Goal: Information Seeking & Learning: Learn about a topic

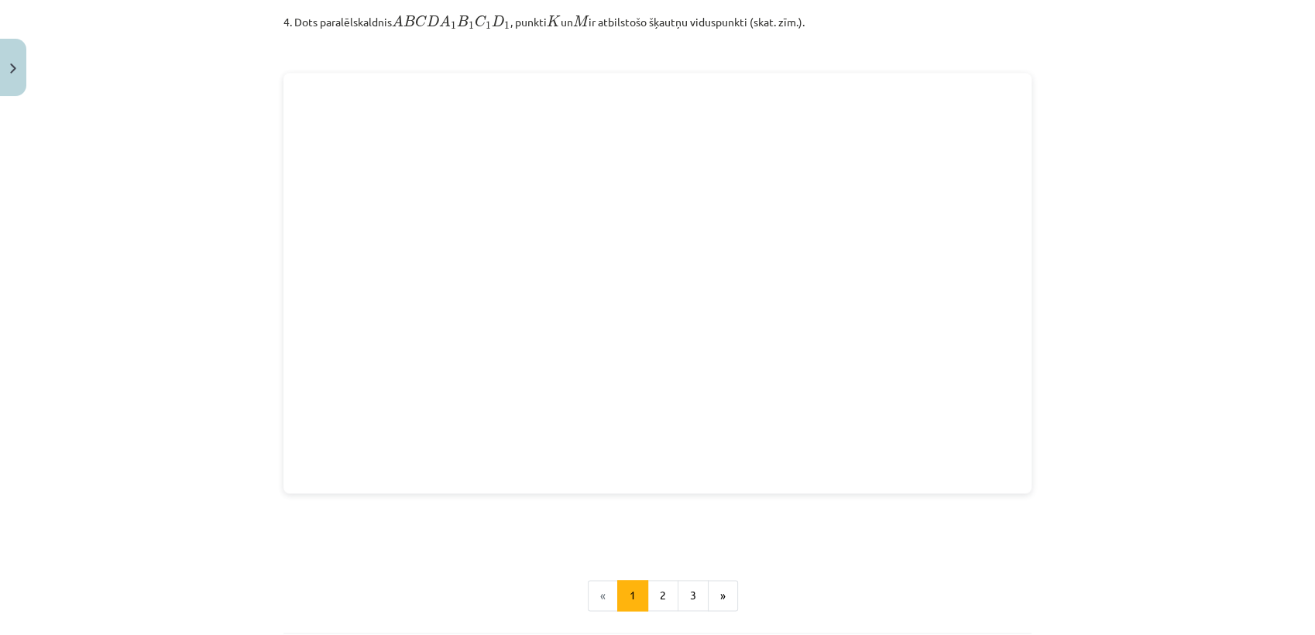
scroll to position [2076, 0]
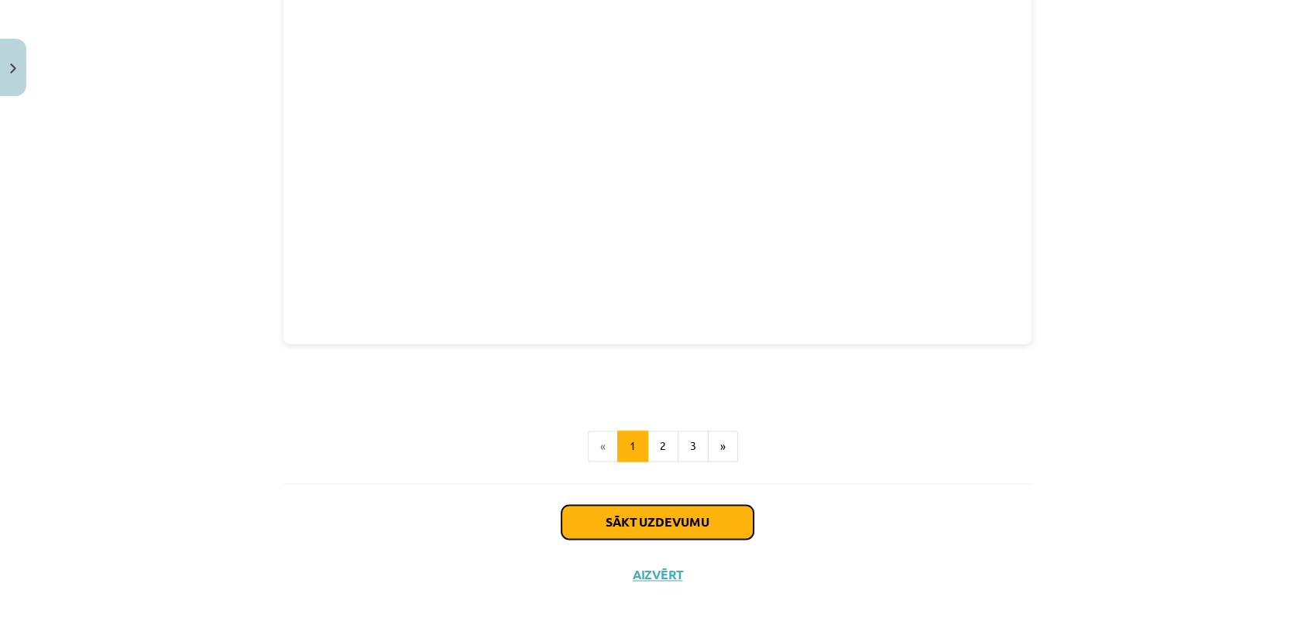
click at [582, 510] on button "Sākt uzdevumu" at bounding box center [658, 522] width 192 height 34
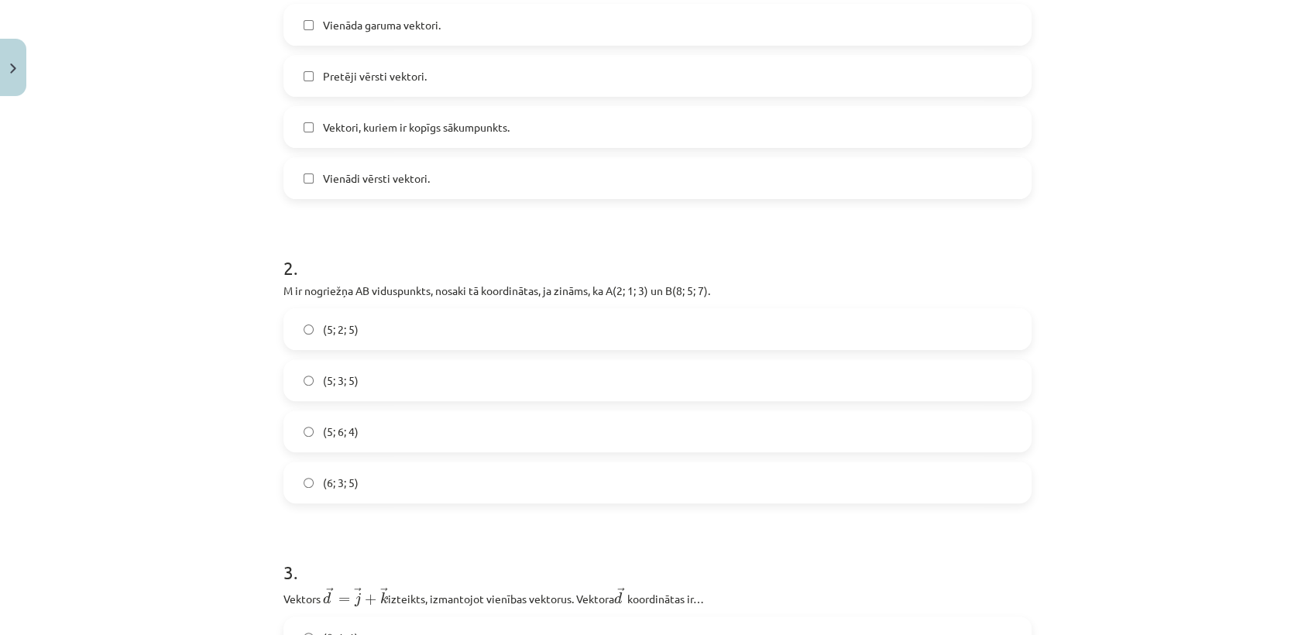
scroll to position [0, 0]
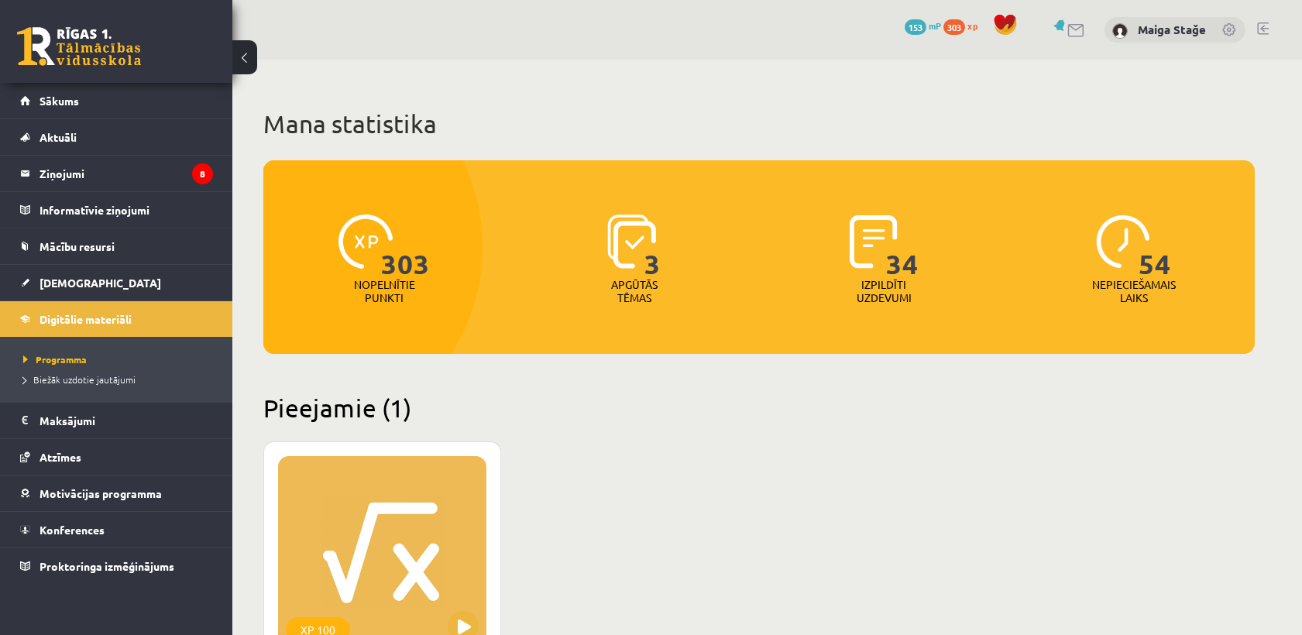
scroll to position [404, 0]
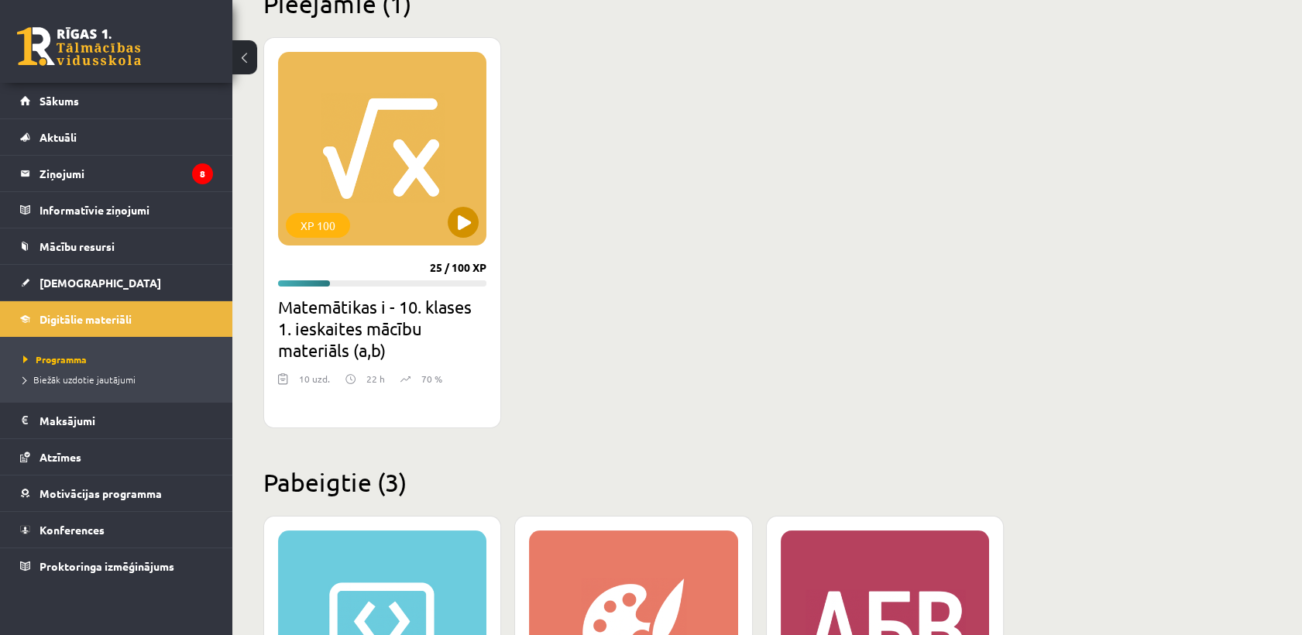
click at [339, 152] on div "XP 100" at bounding box center [382, 149] width 208 height 194
click at [291, 132] on div "XP 100" at bounding box center [382, 149] width 208 height 194
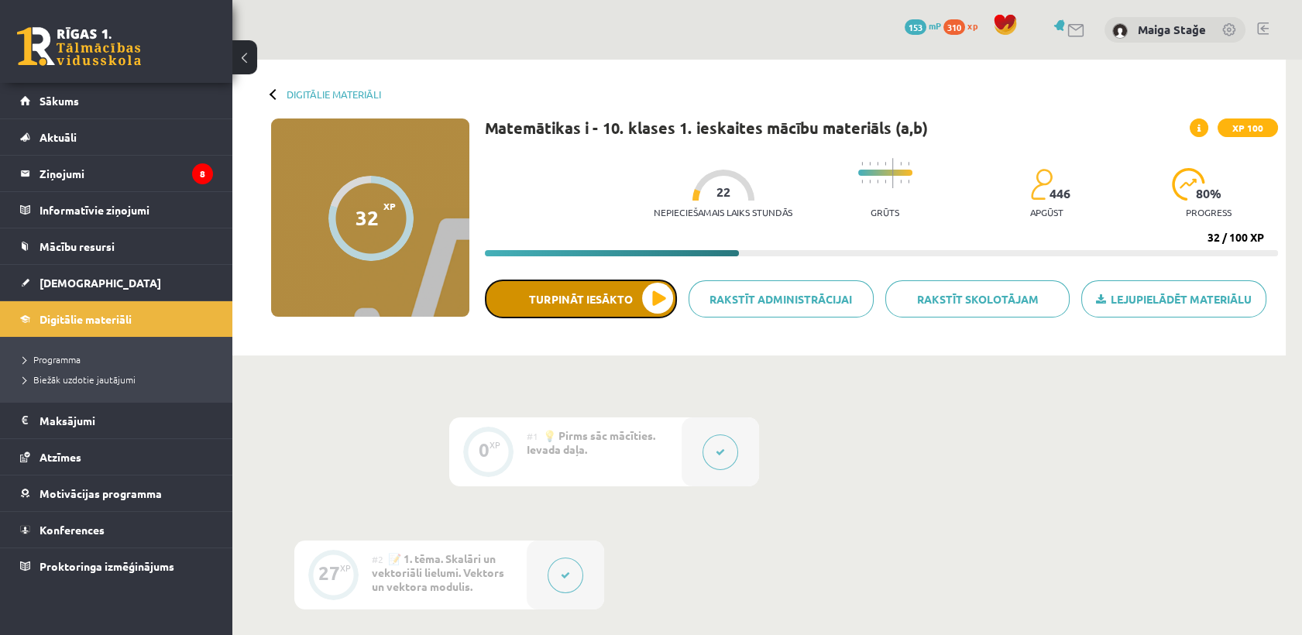
click at [553, 293] on button "Turpināt iesākto" at bounding box center [581, 299] width 192 height 39
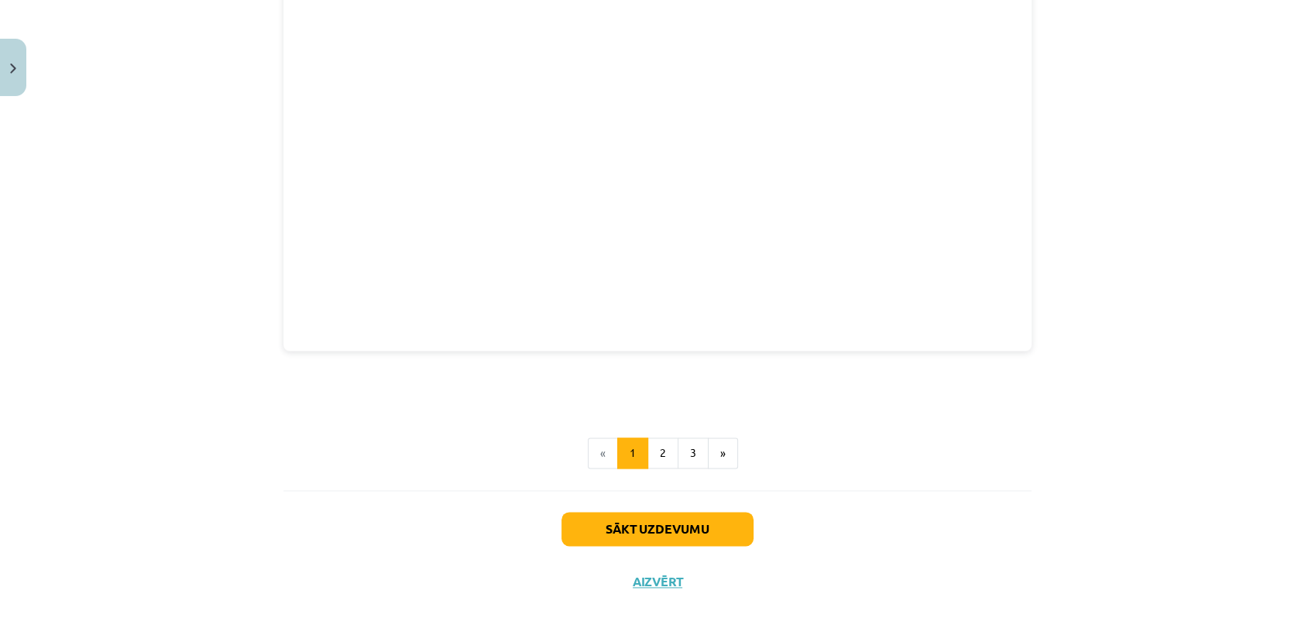
scroll to position [2076, 0]
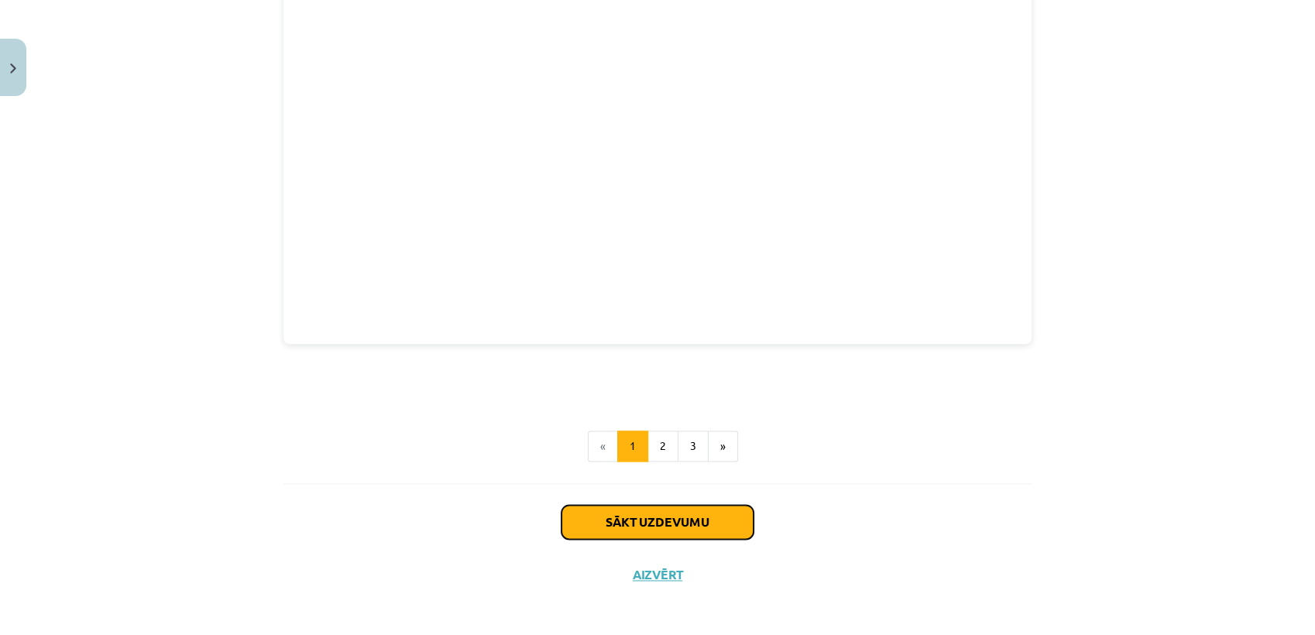
click at [670, 519] on button "Sākt uzdevumu" at bounding box center [658, 522] width 192 height 34
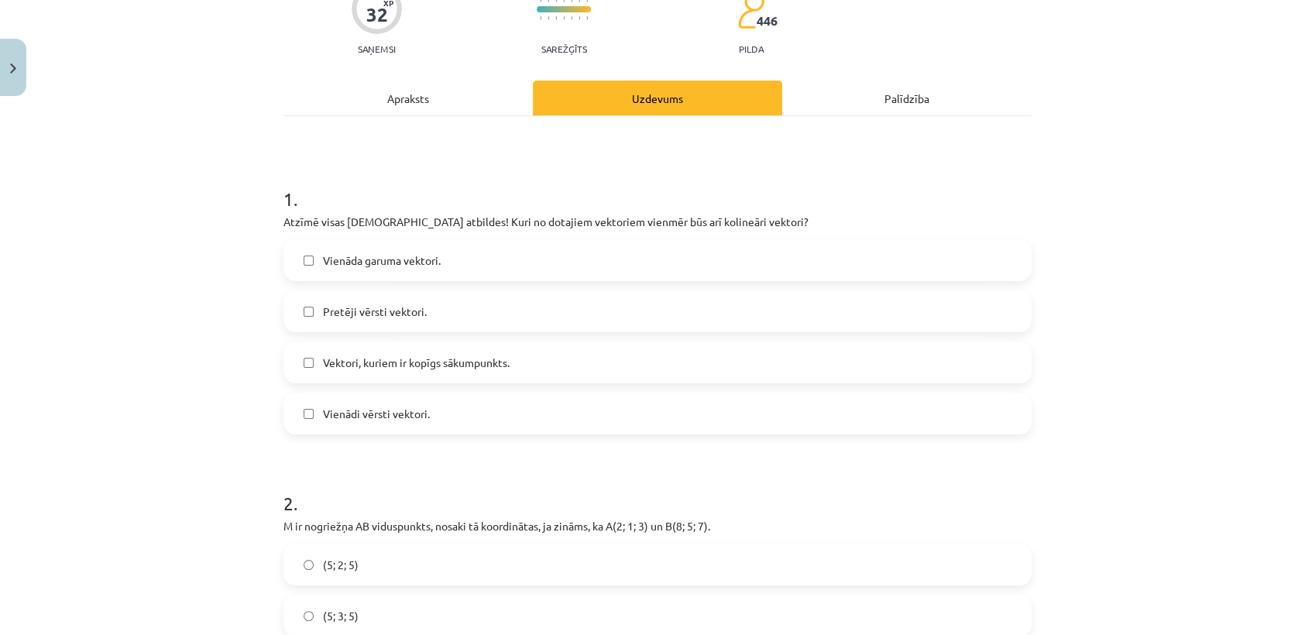
scroll to position [124, 0]
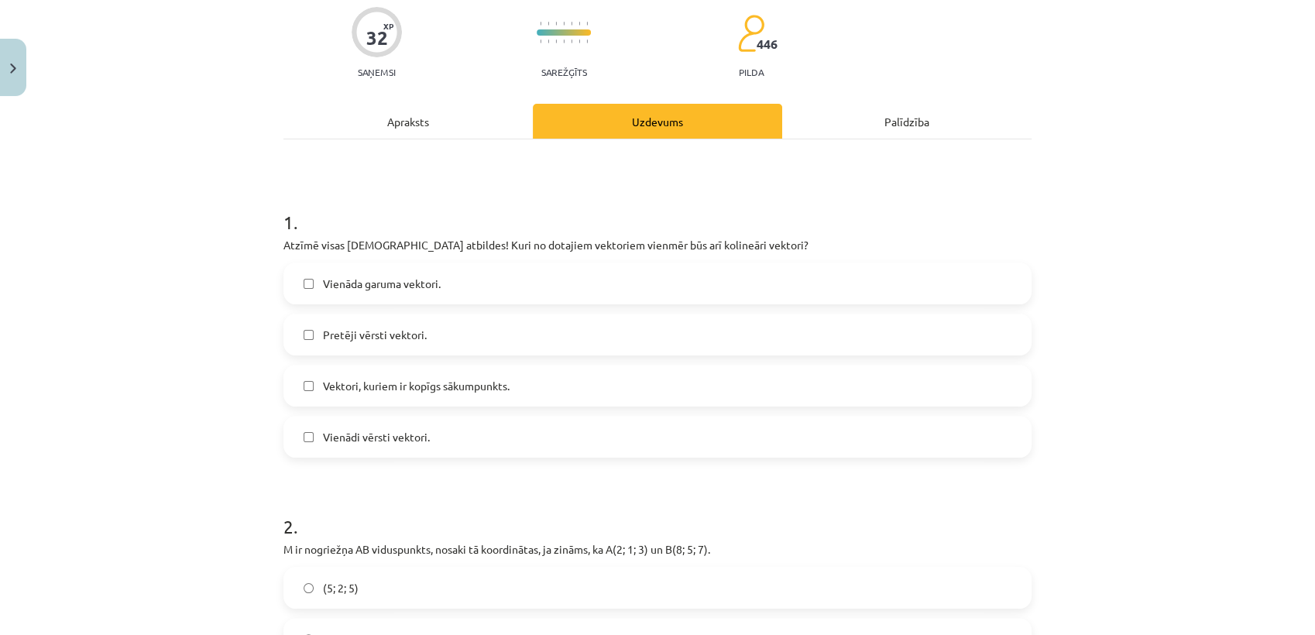
click at [393, 344] on label "Pretēji vērsti vektori." at bounding box center [657, 334] width 745 height 39
click at [405, 447] on label "Vienādi vērsti vektori." at bounding box center [657, 436] width 745 height 39
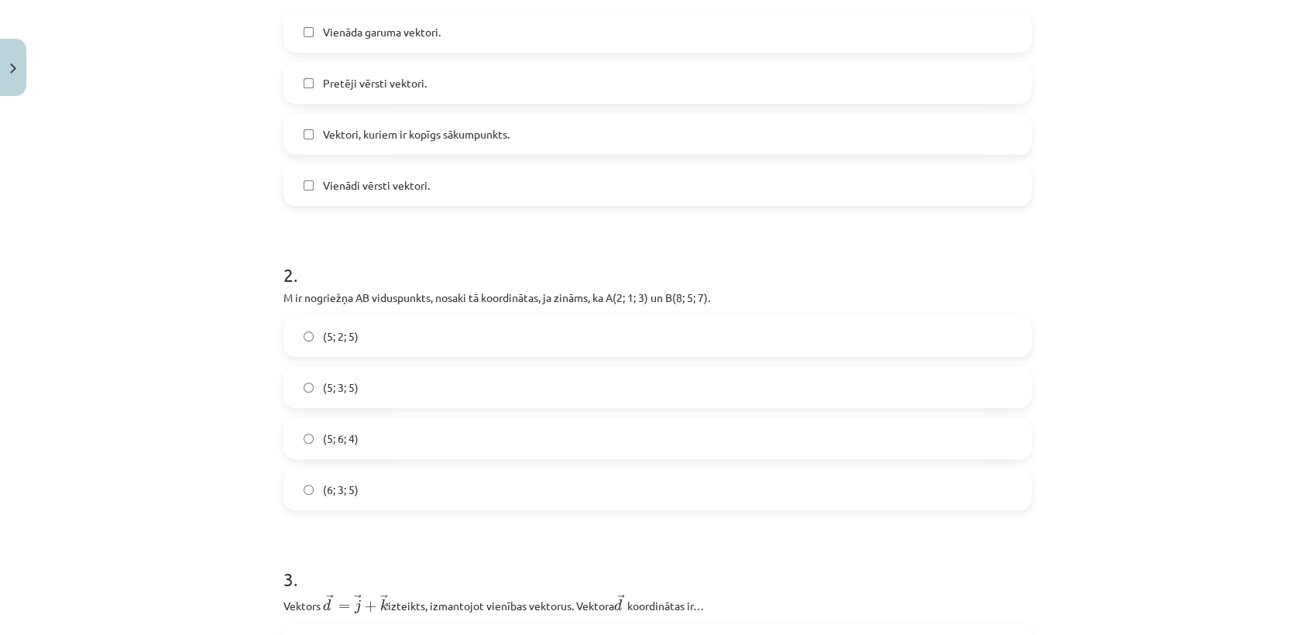
scroll to position [383, 0]
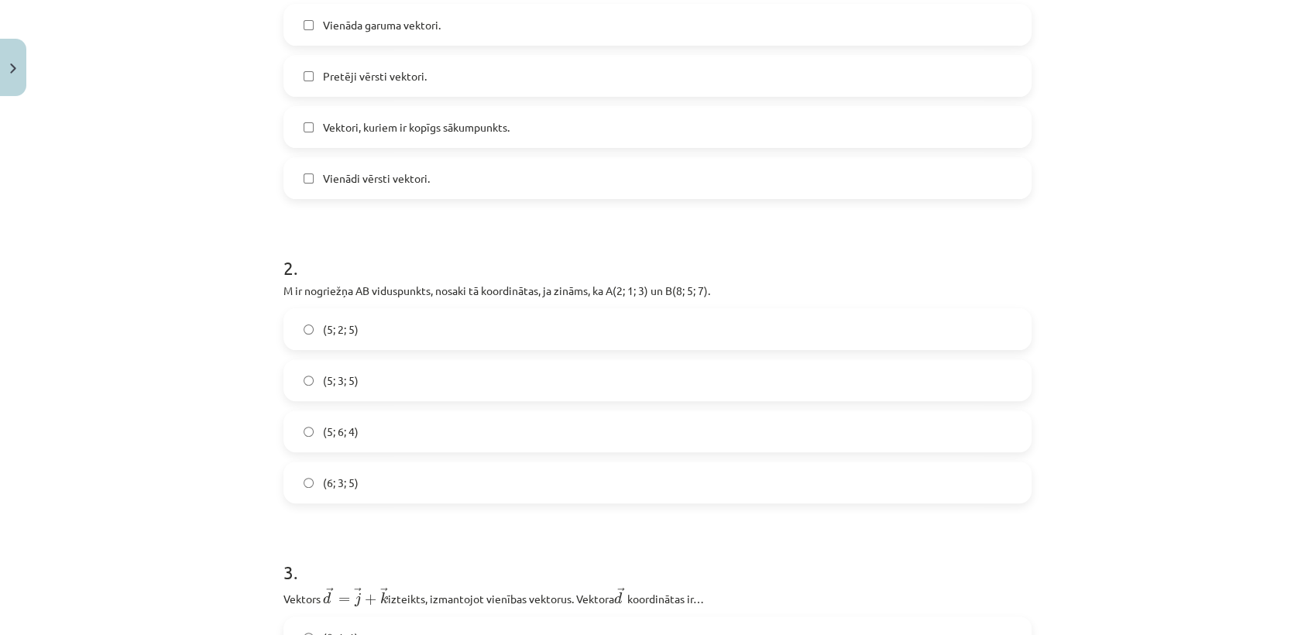
click at [310, 374] on label "(5; 3; 5)" at bounding box center [657, 380] width 745 height 39
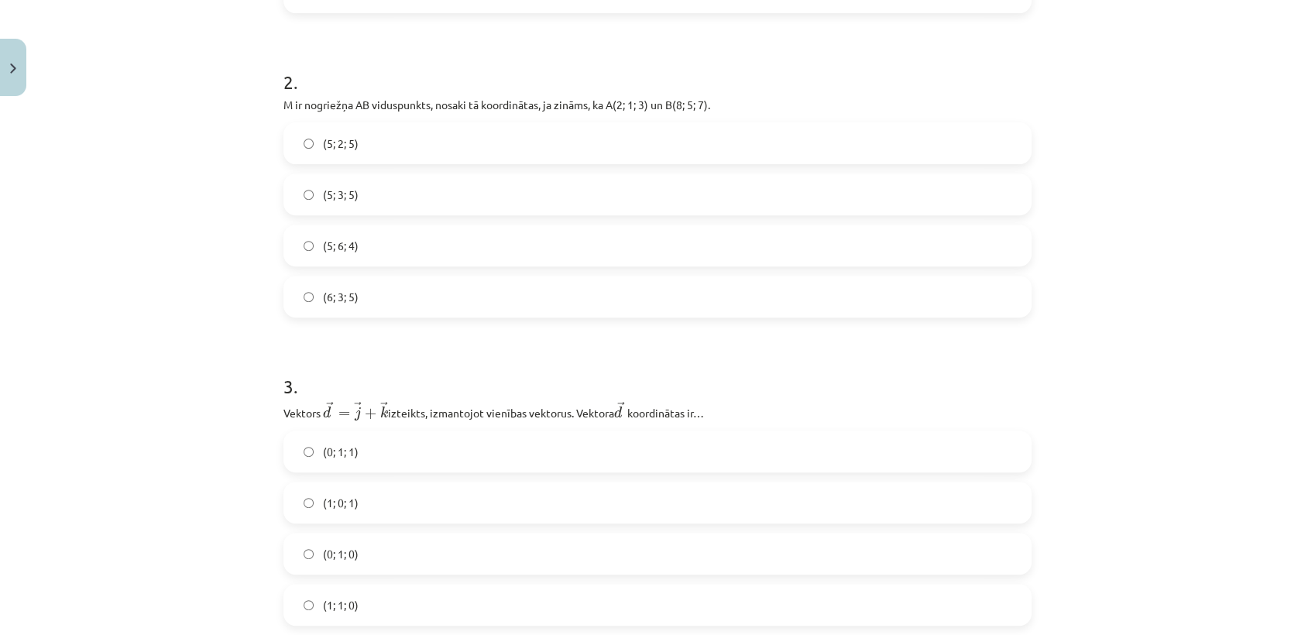
scroll to position [641, 0]
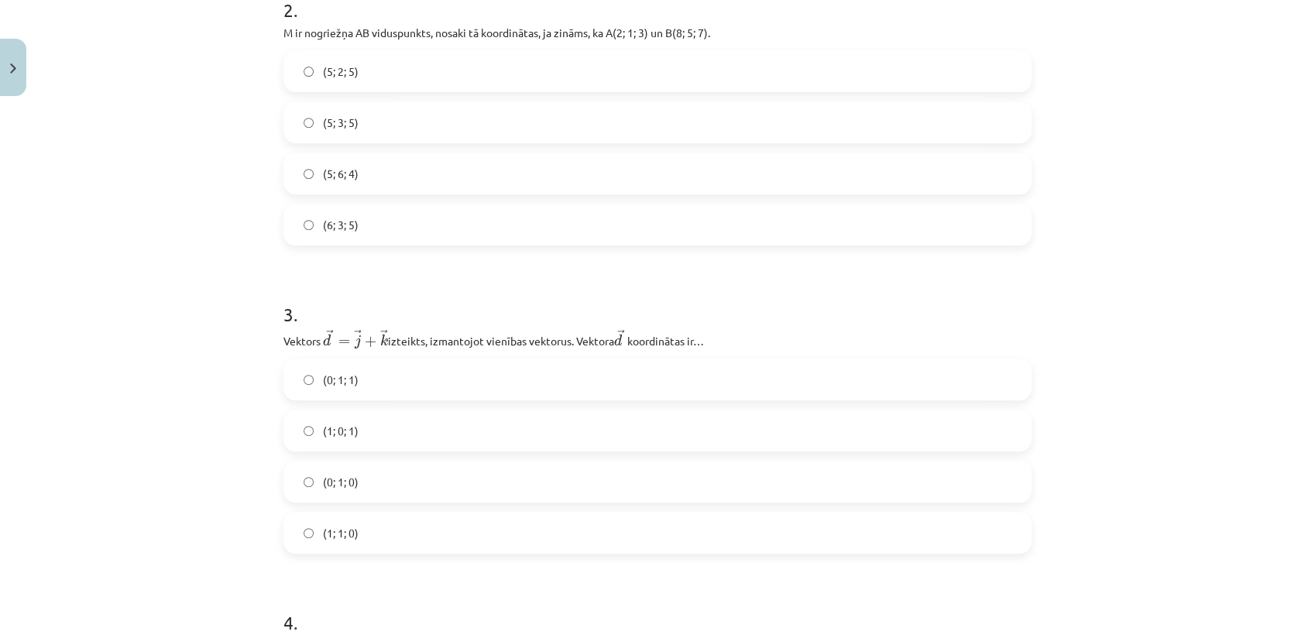
click at [382, 372] on label "(0; 1; 1)" at bounding box center [657, 379] width 745 height 39
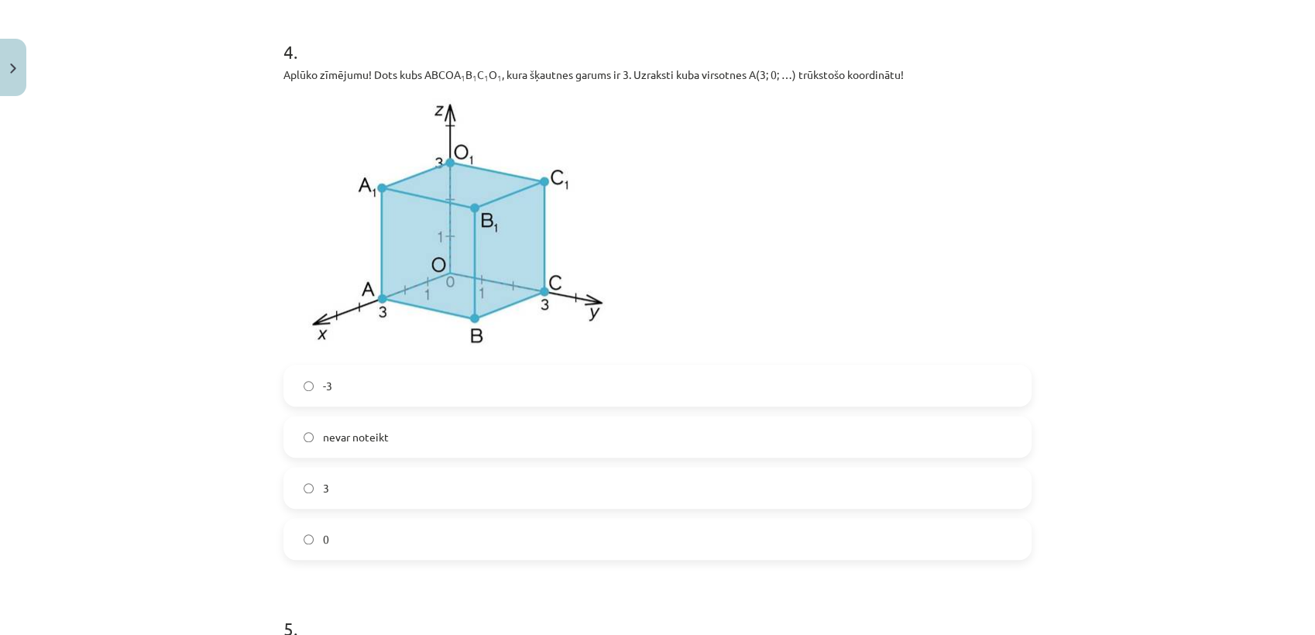
scroll to position [1243, 0]
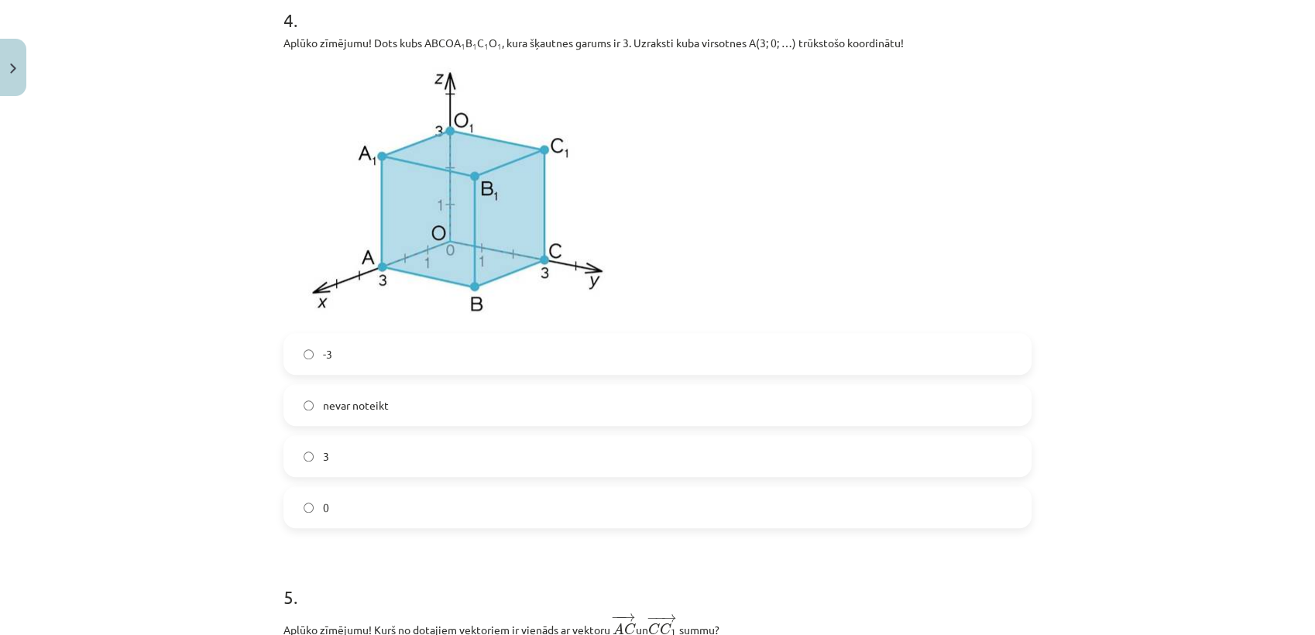
click at [328, 524] on label "0" at bounding box center [657, 507] width 745 height 39
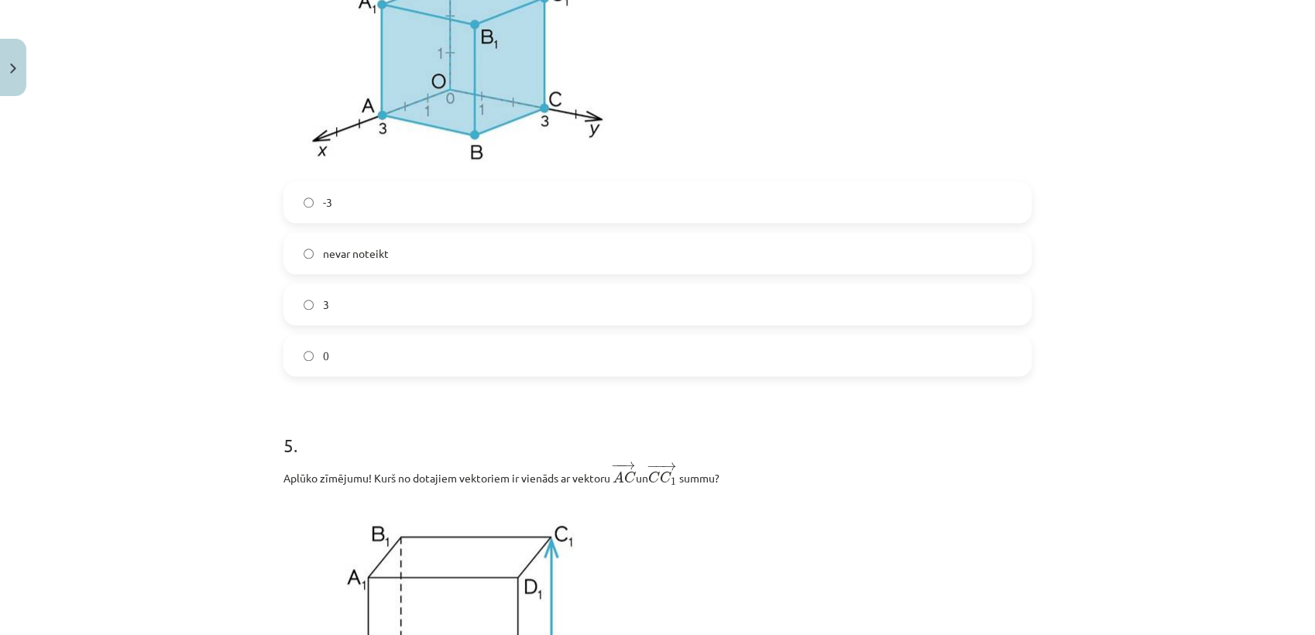
scroll to position [1760, 0]
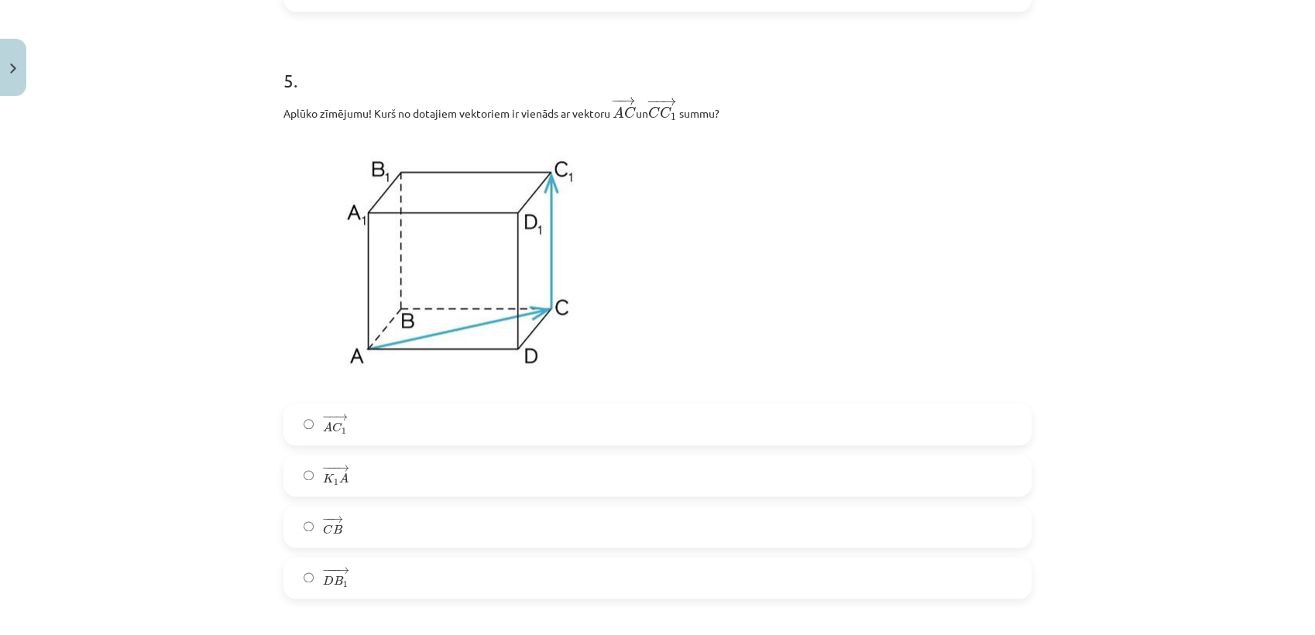
click at [354, 420] on label "− − → A C 1 A C 1 →" at bounding box center [657, 424] width 745 height 39
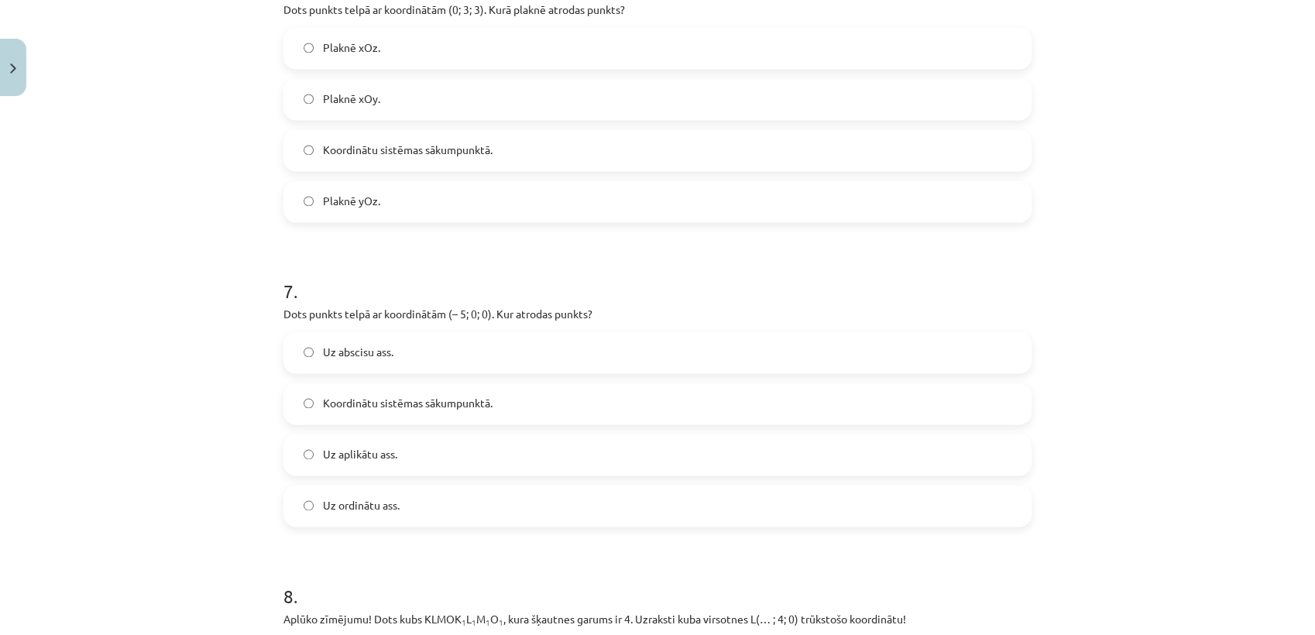
scroll to position [2362, 0]
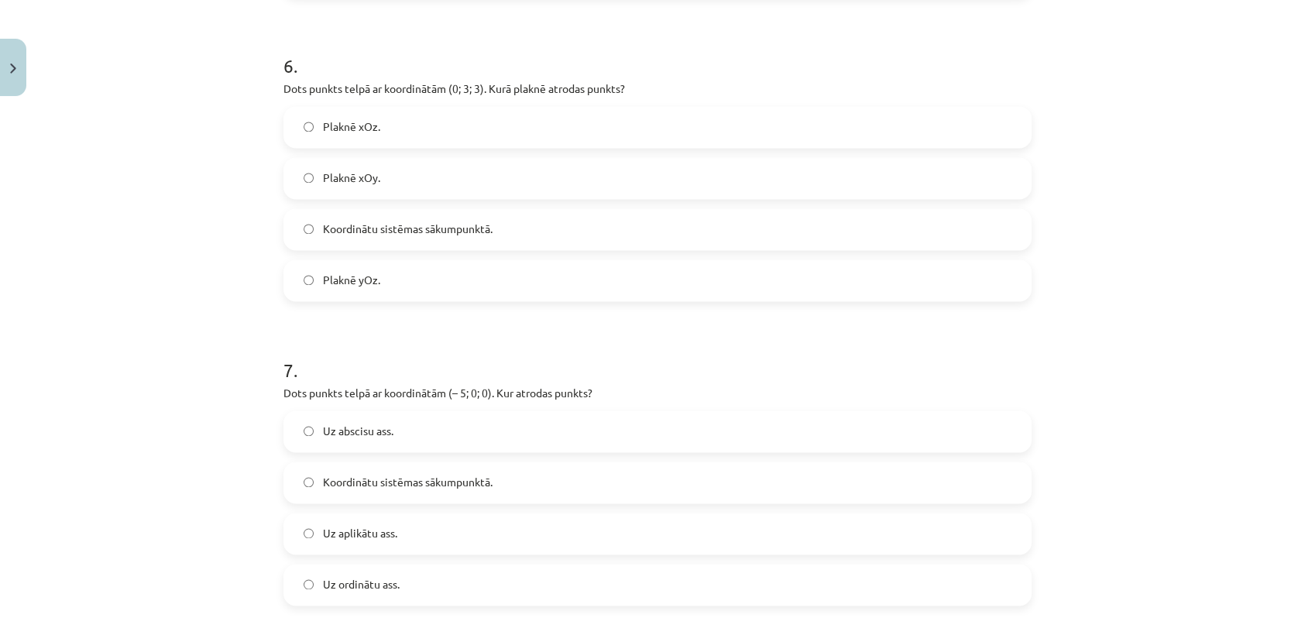
click at [340, 288] on span "Plaknē yOz." at bounding box center [351, 280] width 57 height 16
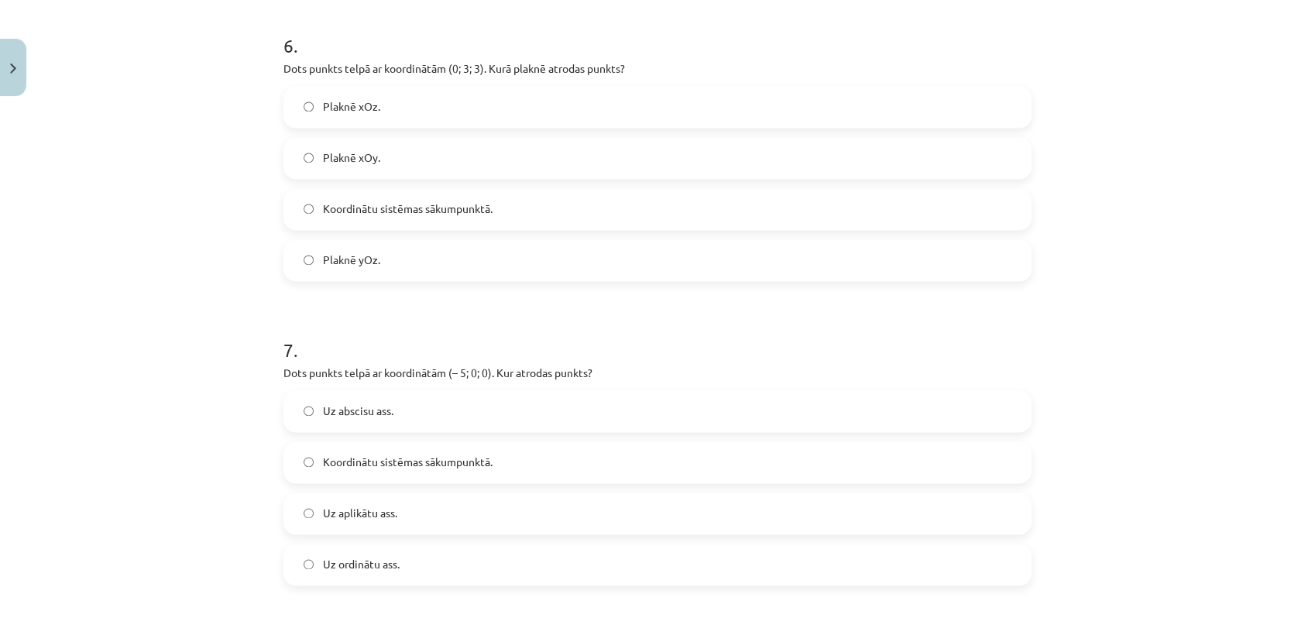
scroll to position [2534, 0]
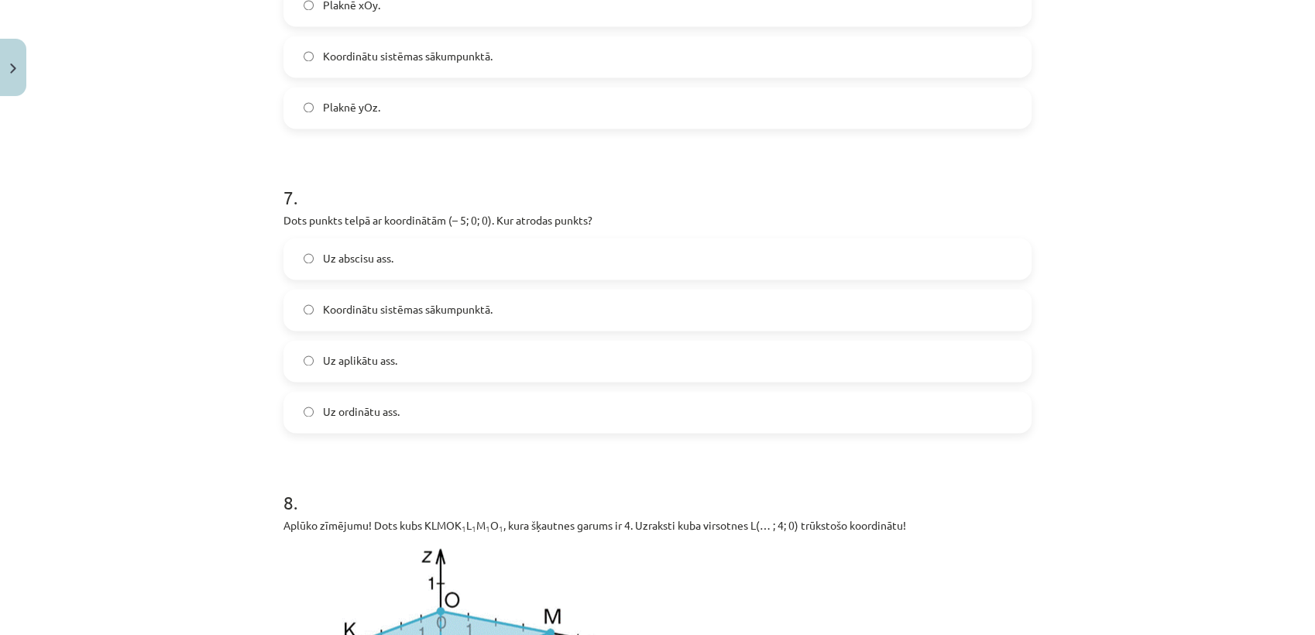
click at [469, 252] on label "Uz abscisu ass." at bounding box center [657, 258] width 745 height 39
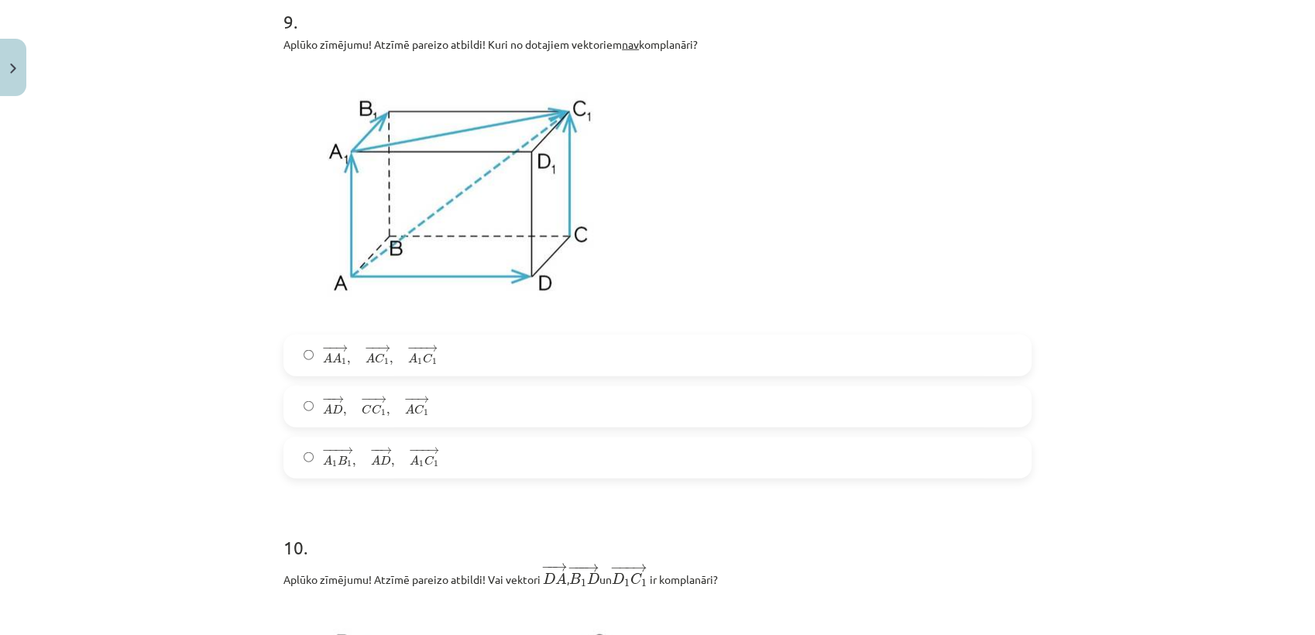
scroll to position [3825, 0]
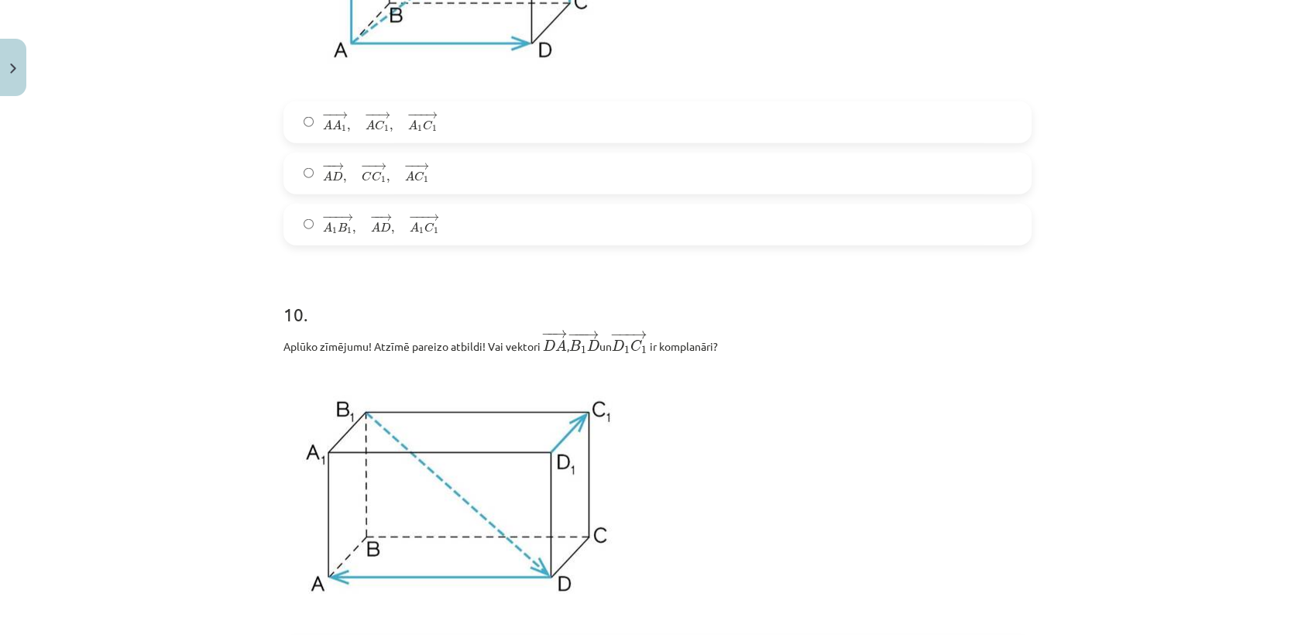
click at [332, 228] on span "1" at bounding box center [334, 231] width 5 height 7
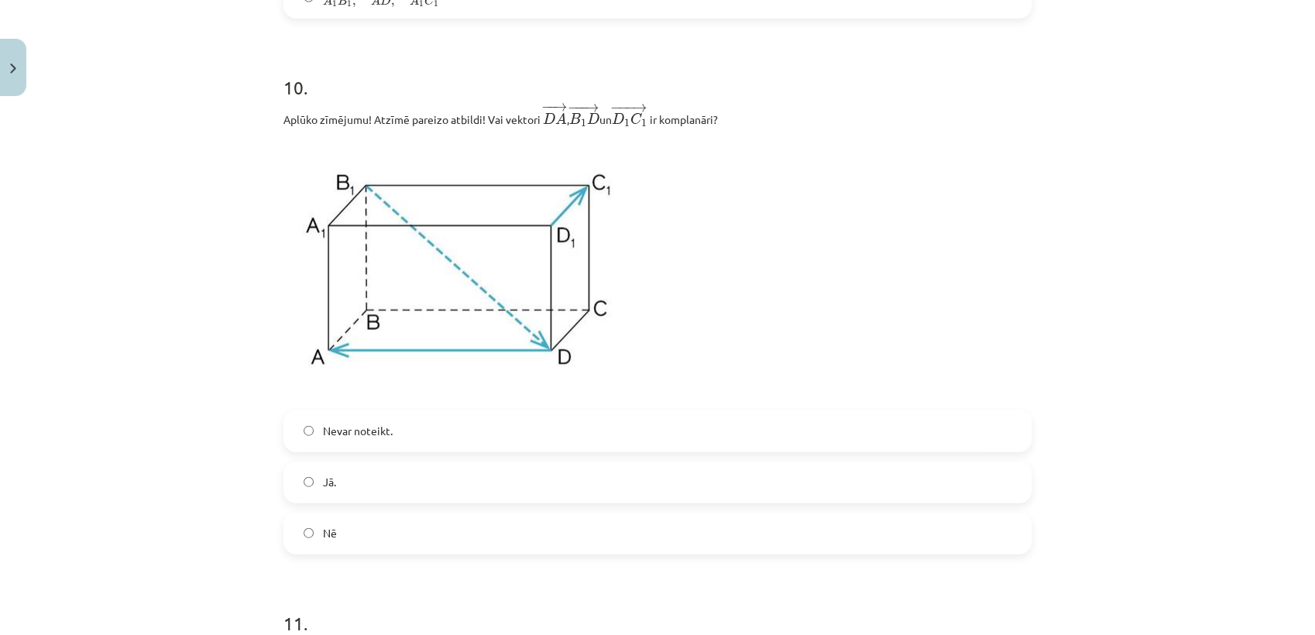
scroll to position [4083, 0]
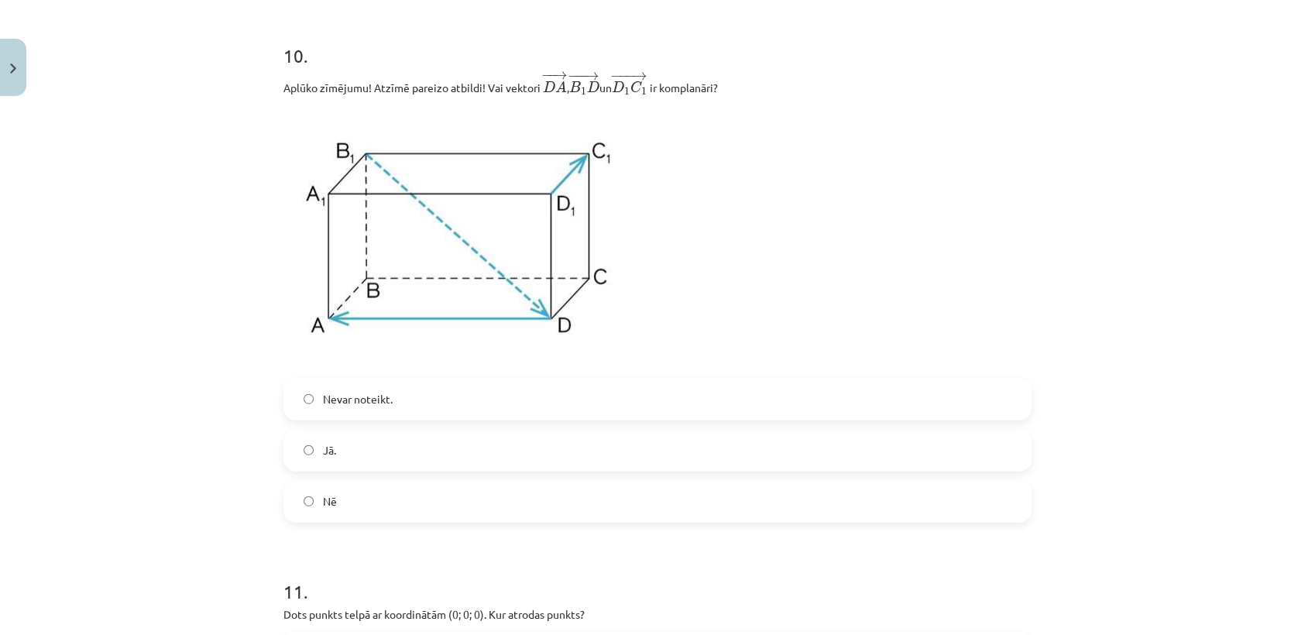
click at [321, 460] on label "Jā." at bounding box center [657, 450] width 745 height 39
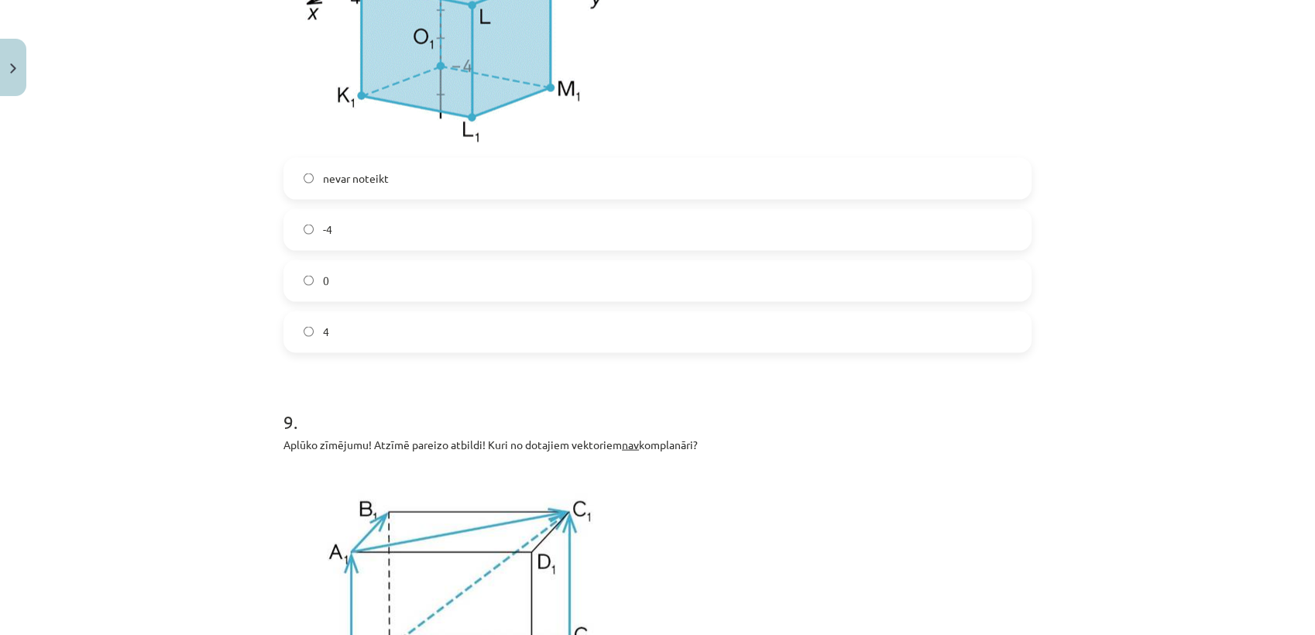
scroll to position [2964, 0]
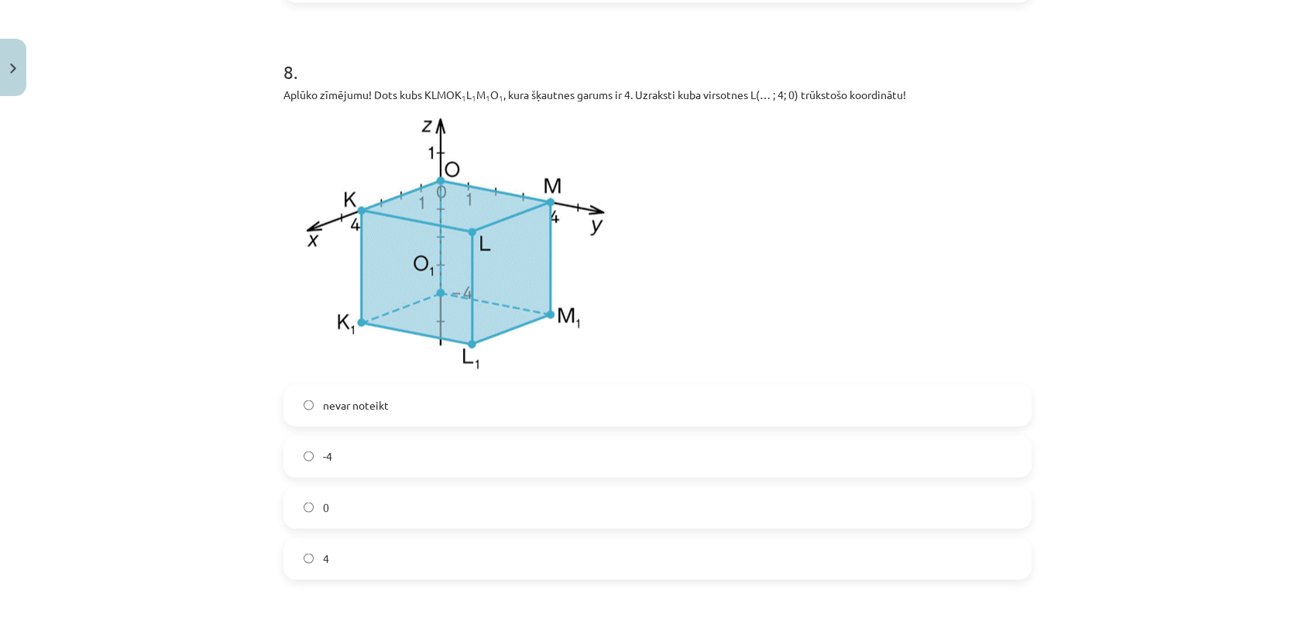
click at [297, 522] on label "0" at bounding box center [657, 508] width 745 height 39
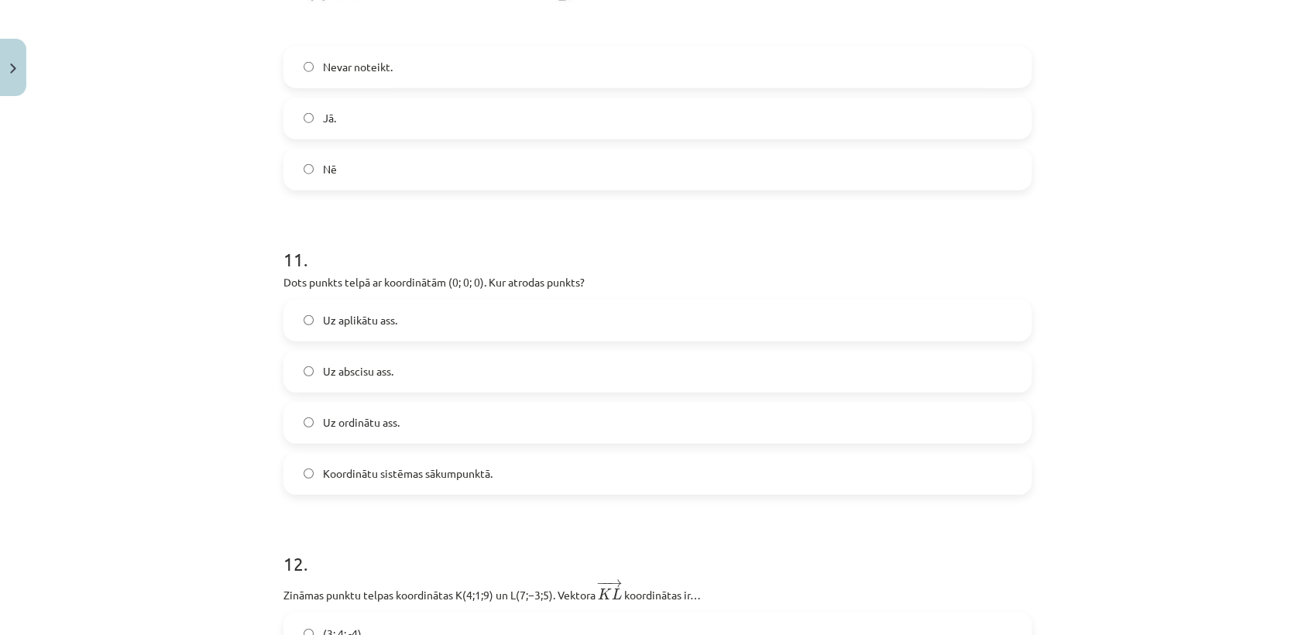
scroll to position [4599, 0]
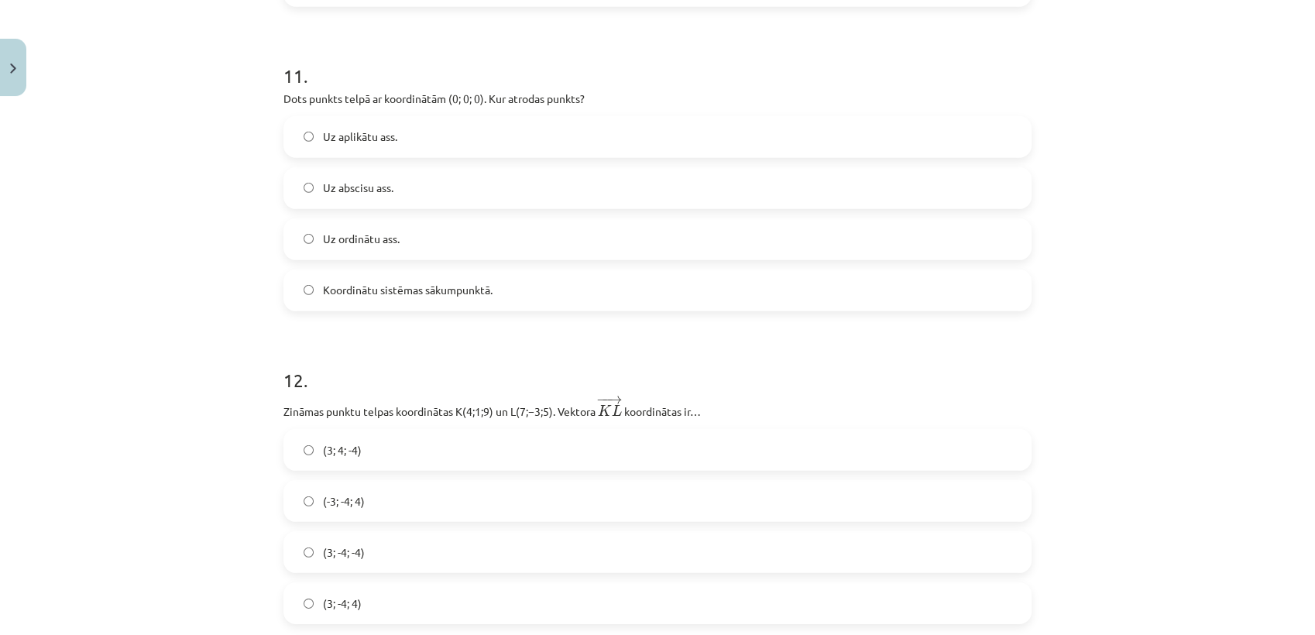
click at [316, 533] on div "(3; -4; -4)" at bounding box center [657, 552] width 748 height 42
click at [309, 557] on label "(3; -4; -4)" at bounding box center [657, 552] width 745 height 39
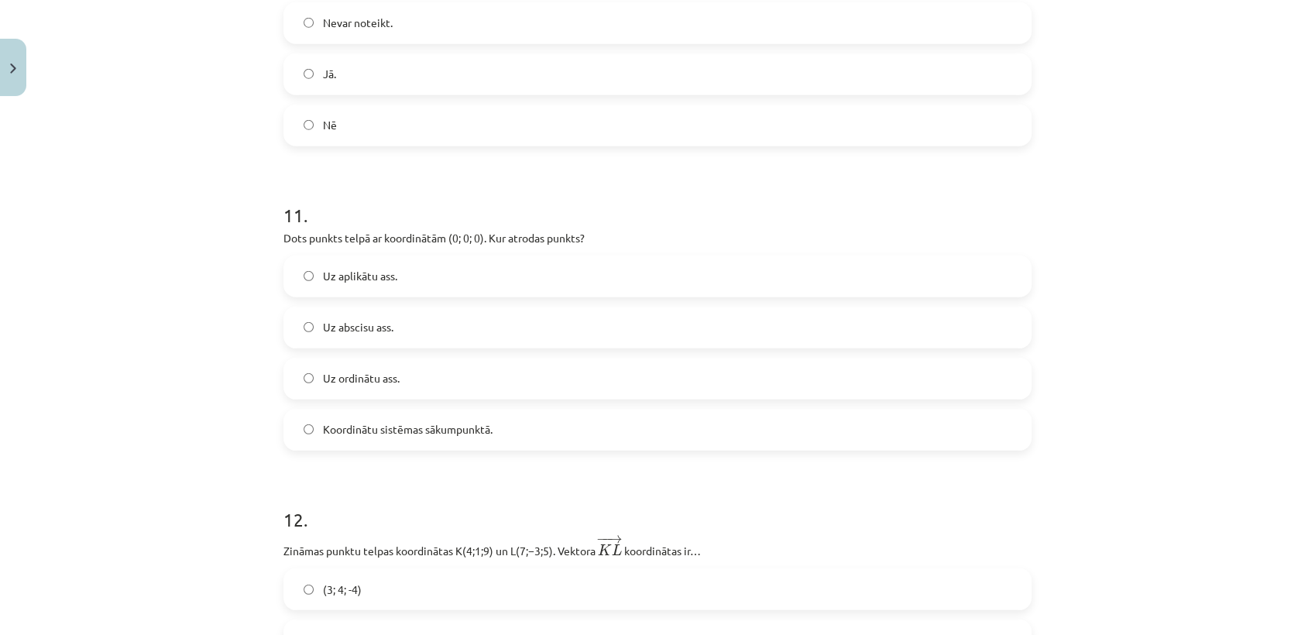
scroll to position [4427, 0]
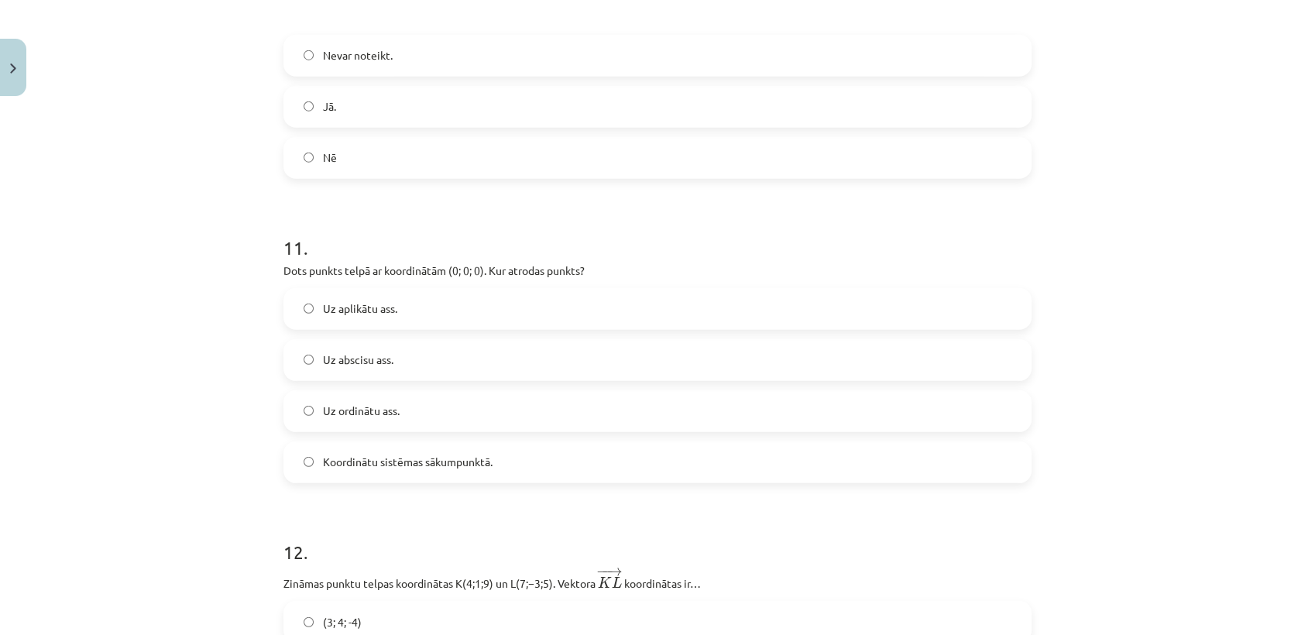
click at [344, 469] on span "Koordinātu sistēmas sākumpunktā." at bounding box center [408, 462] width 170 height 16
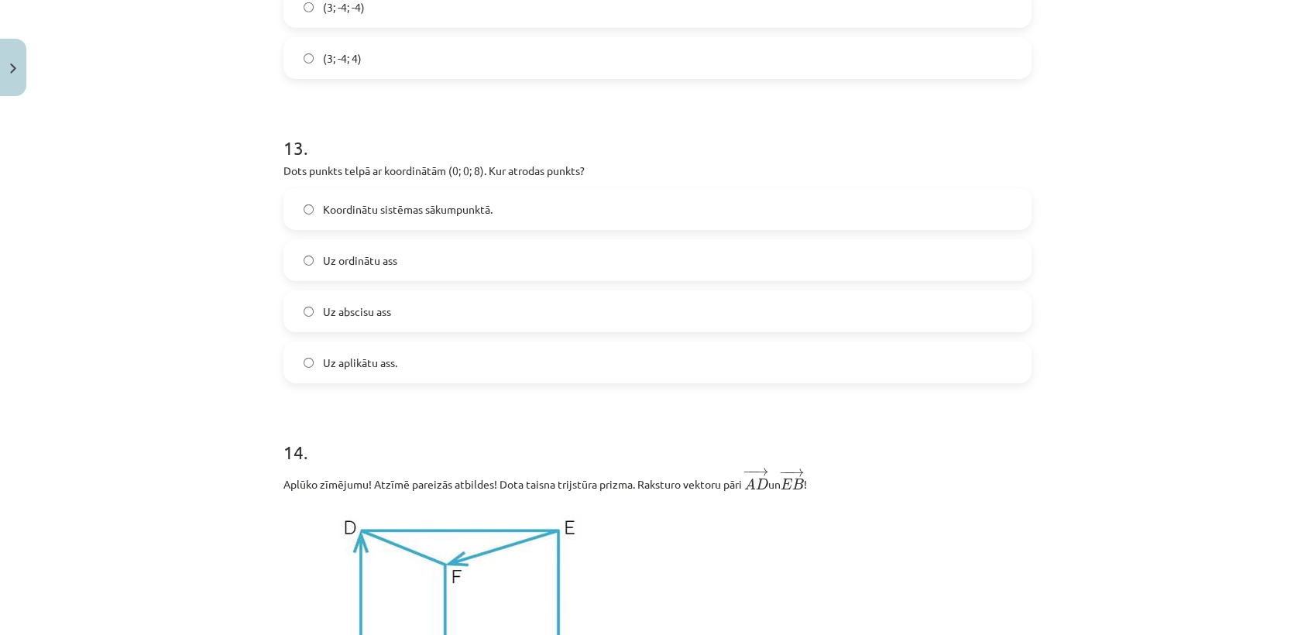
scroll to position [5120, 0]
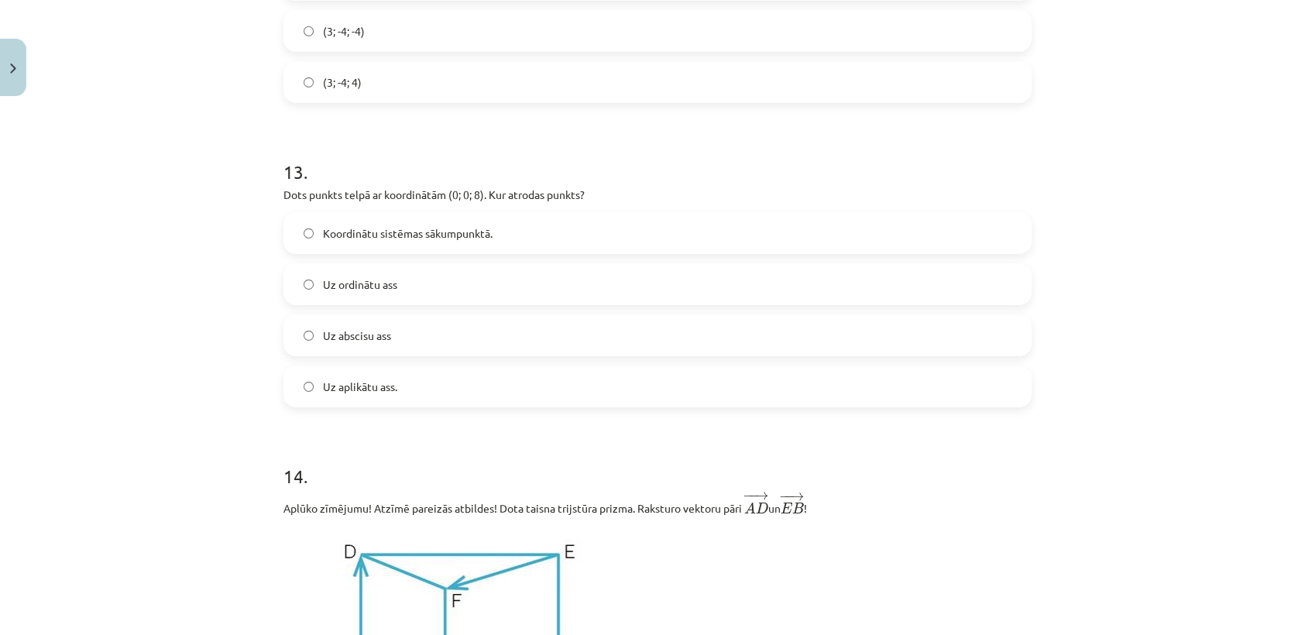
click at [455, 378] on label "Uz aplikātu ass." at bounding box center [657, 386] width 745 height 39
drag, startPoint x: 276, startPoint y: 195, endPoint x: 693, endPoint y: 201, distance: 417.5
copy p "Dots punkts telpā ar koordinātām (0; 0; 8). Kur atrodas punkts?"
click at [223, 312] on div "Mācību tēma: Matemātikas i - 10. klases 1. ieskaites mācību materiāls (a,b) #9 …" at bounding box center [657, 317] width 1315 height 635
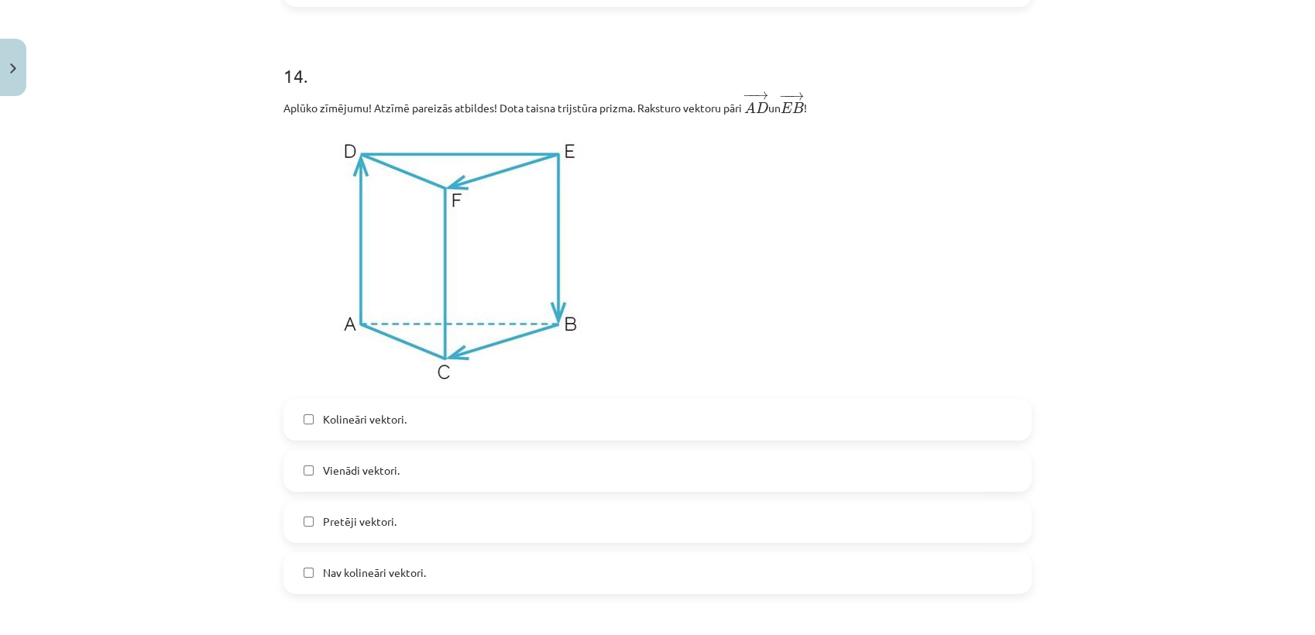
scroll to position [5551, 0]
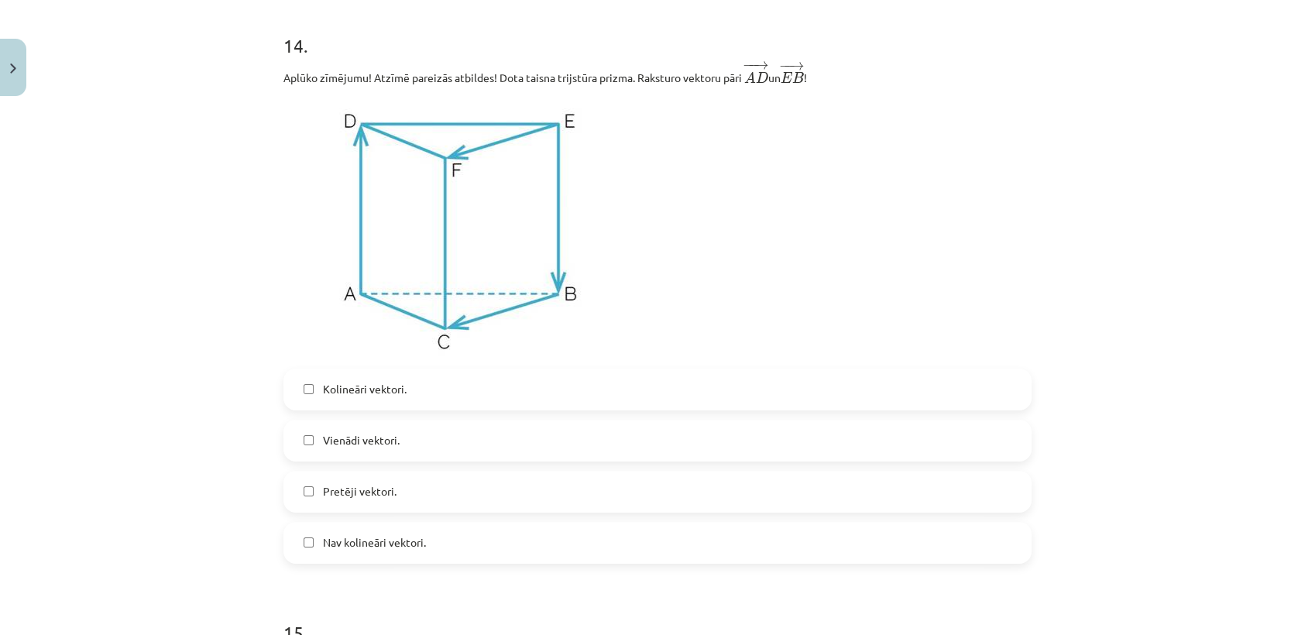
click at [344, 503] on label "Pretēji vektori." at bounding box center [657, 491] width 745 height 39
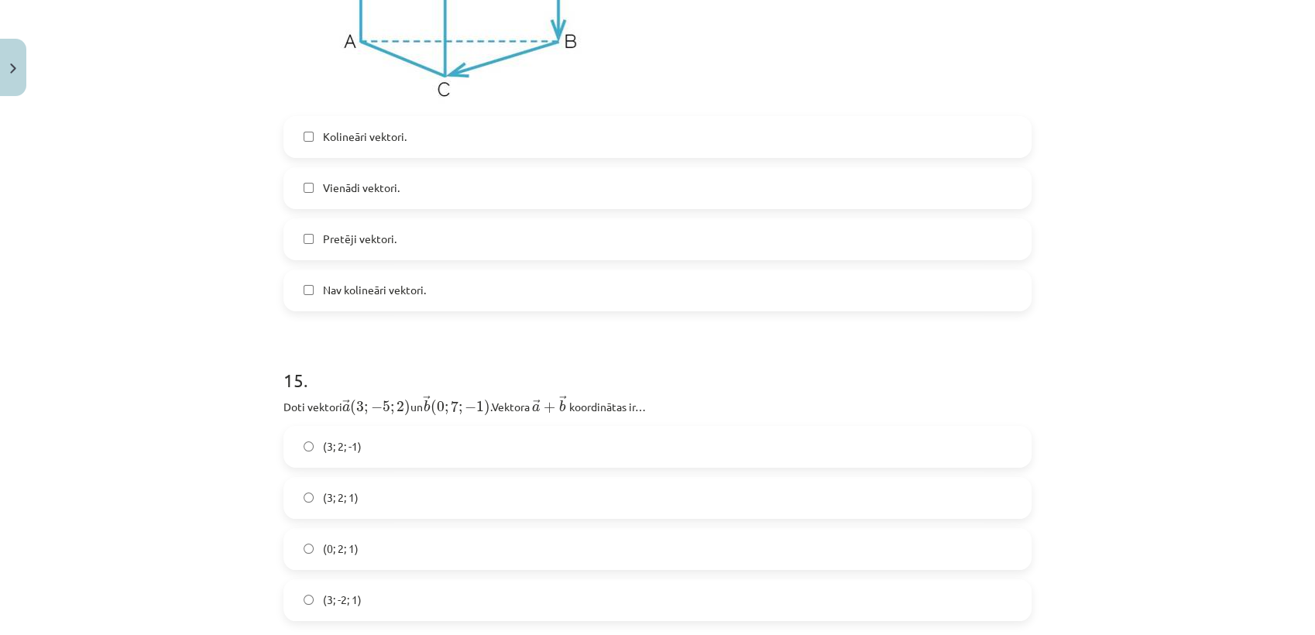
scroll to position [5809, 0]
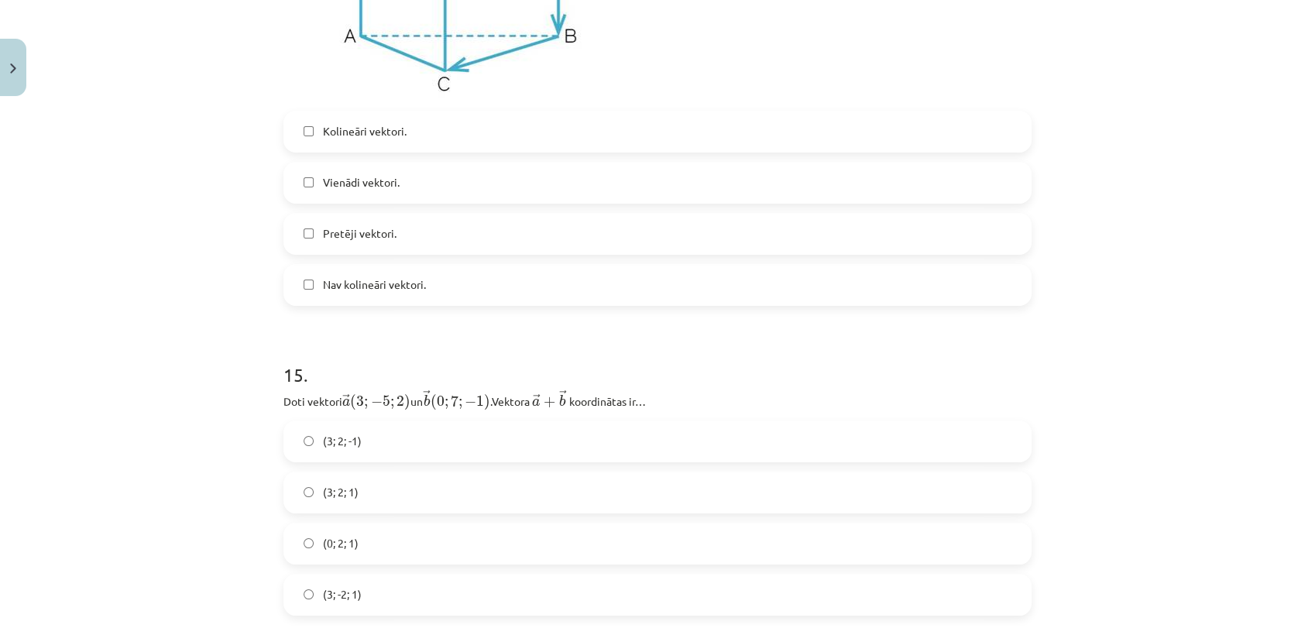
click at [344, 503] on label "(3; 2; 1)" at bounding box center [657, 492] width 745 height 39
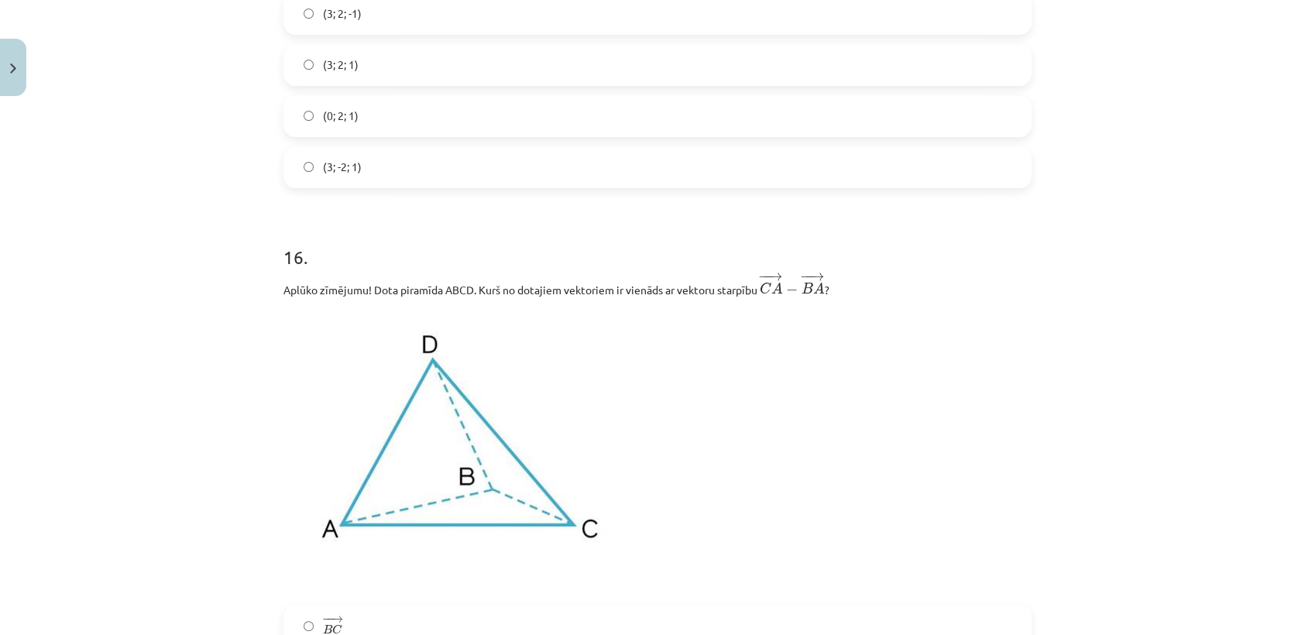
scroll to position [6411, 0]
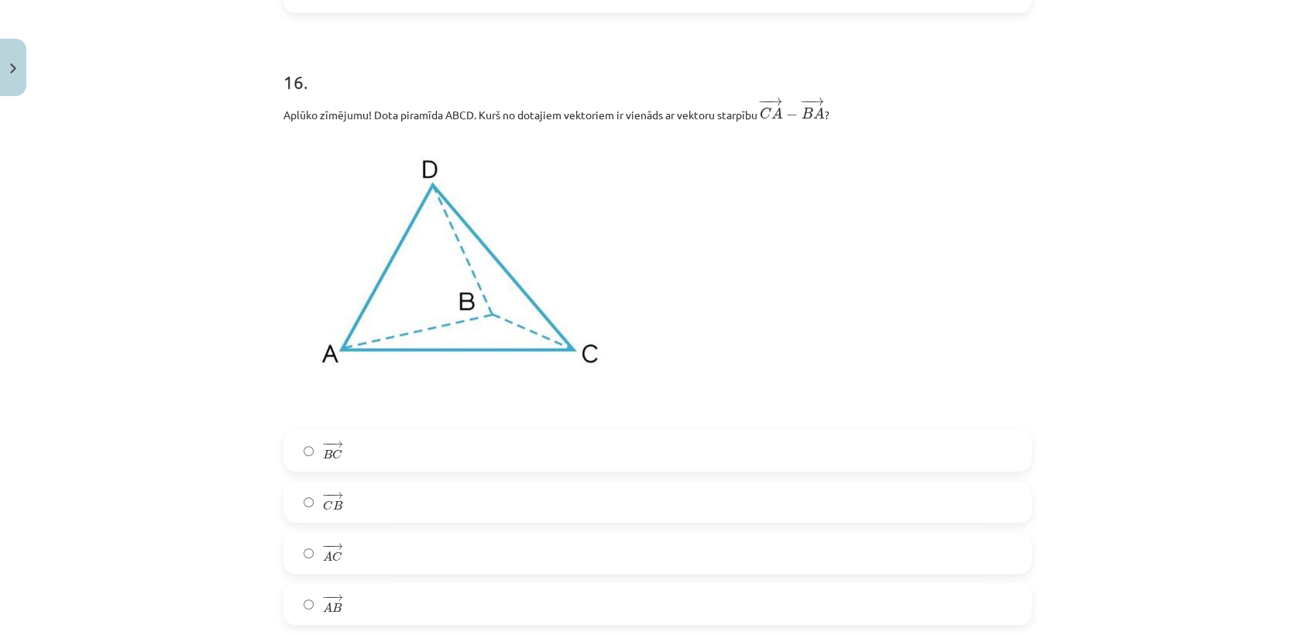
click at [344, 503] on label "− − → C B C B →" at bounding box center [657, 502] width 745 height 39
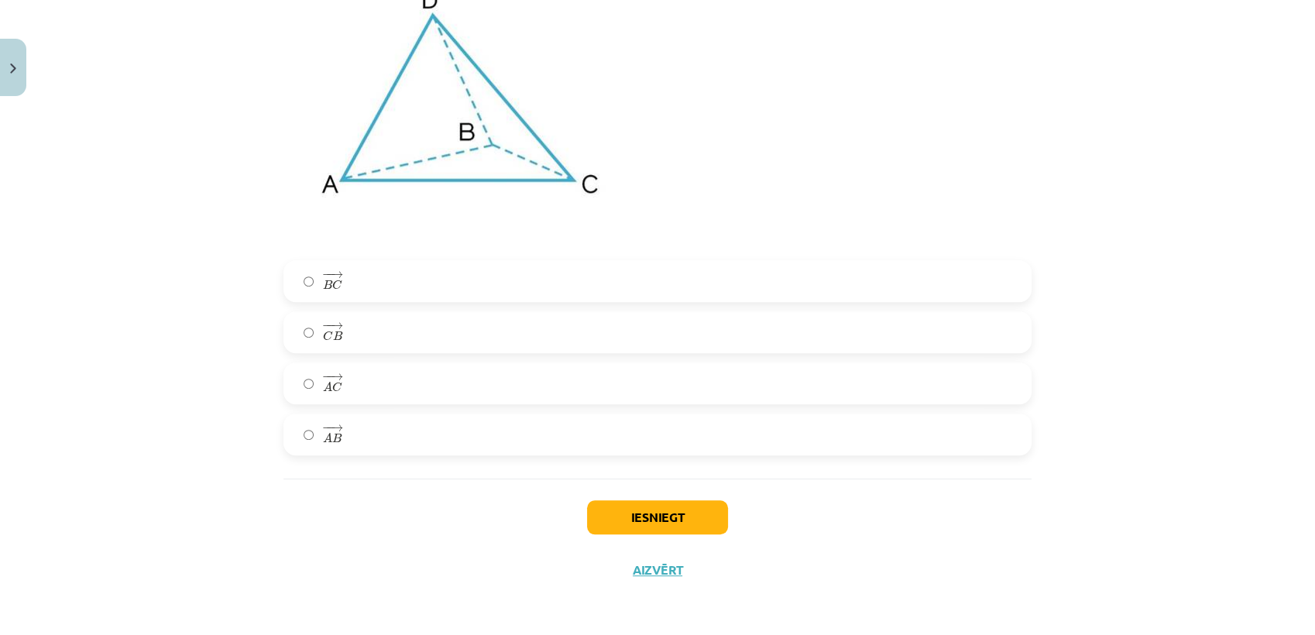
scroll to position [6583, 0]
click at [638, 520] on button "Iesniegt" at bounding box center [657, 517] width 141 height 34
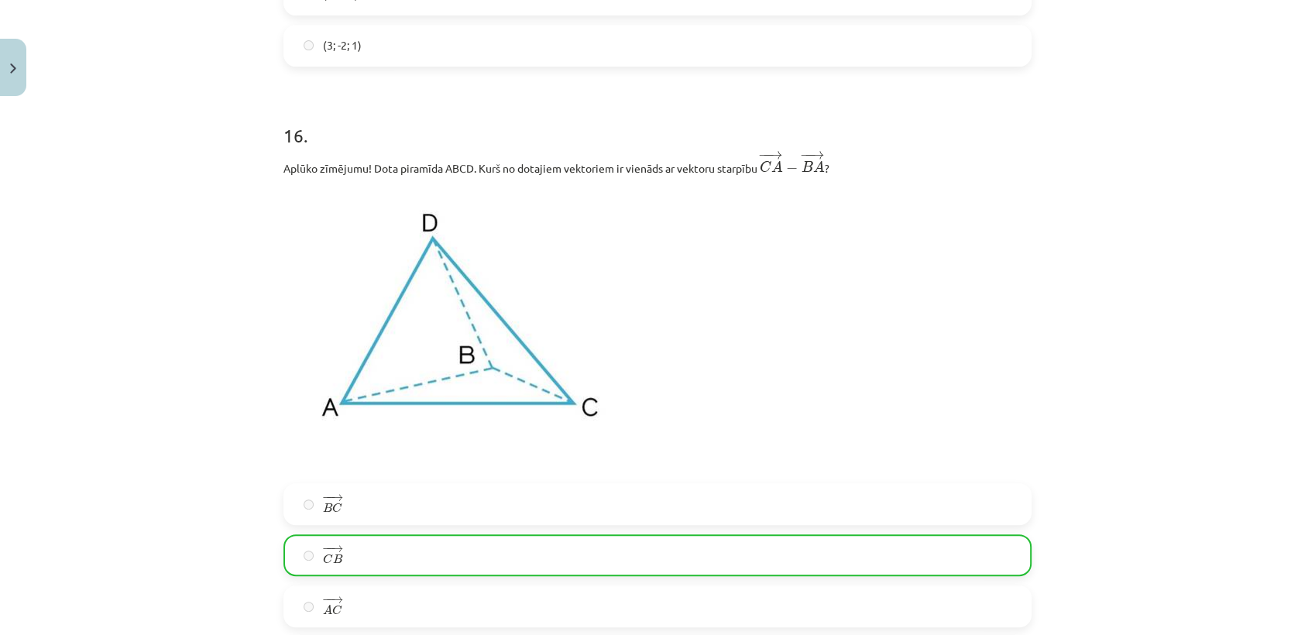
scroll to position [6633, 0]
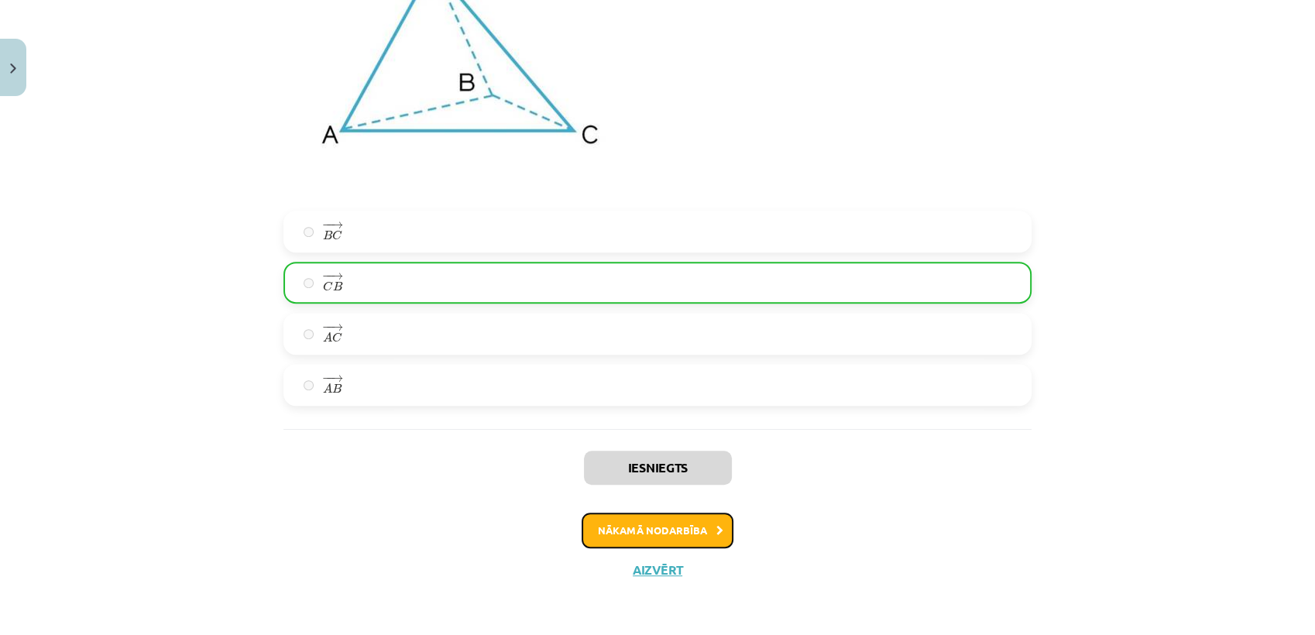
click at [633, 533] on button "Nākamā nodarbība" at bounding box center [658, 531] width 152 height 36
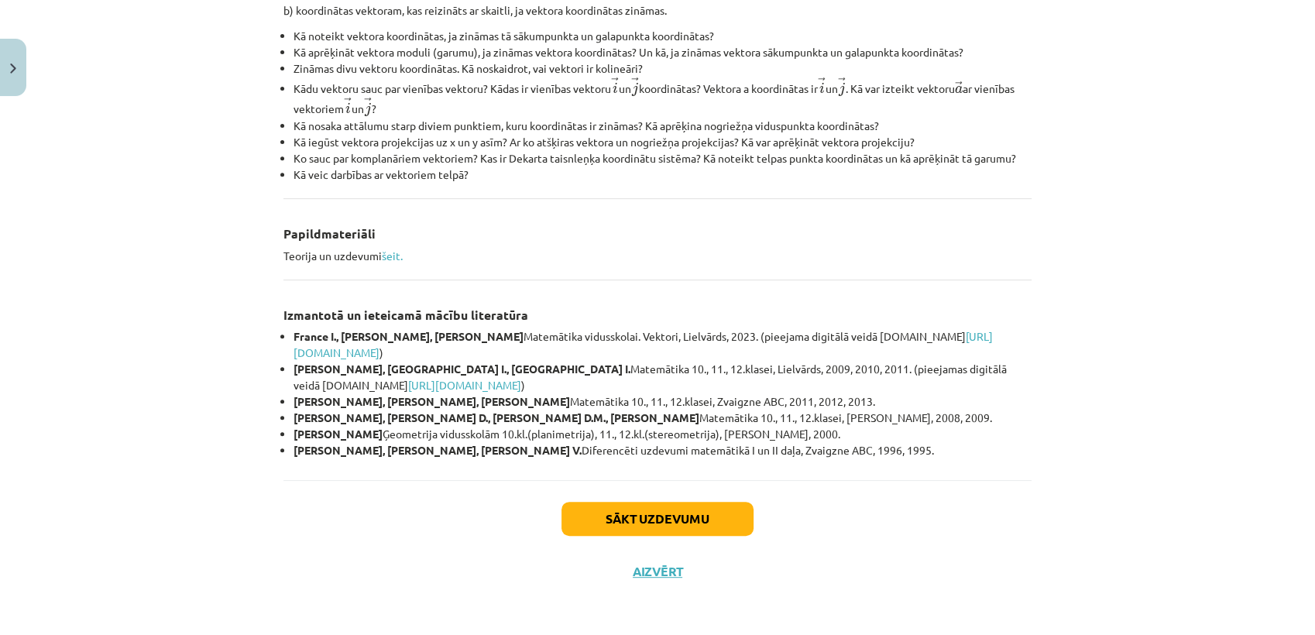
scroll to position [79, 0]
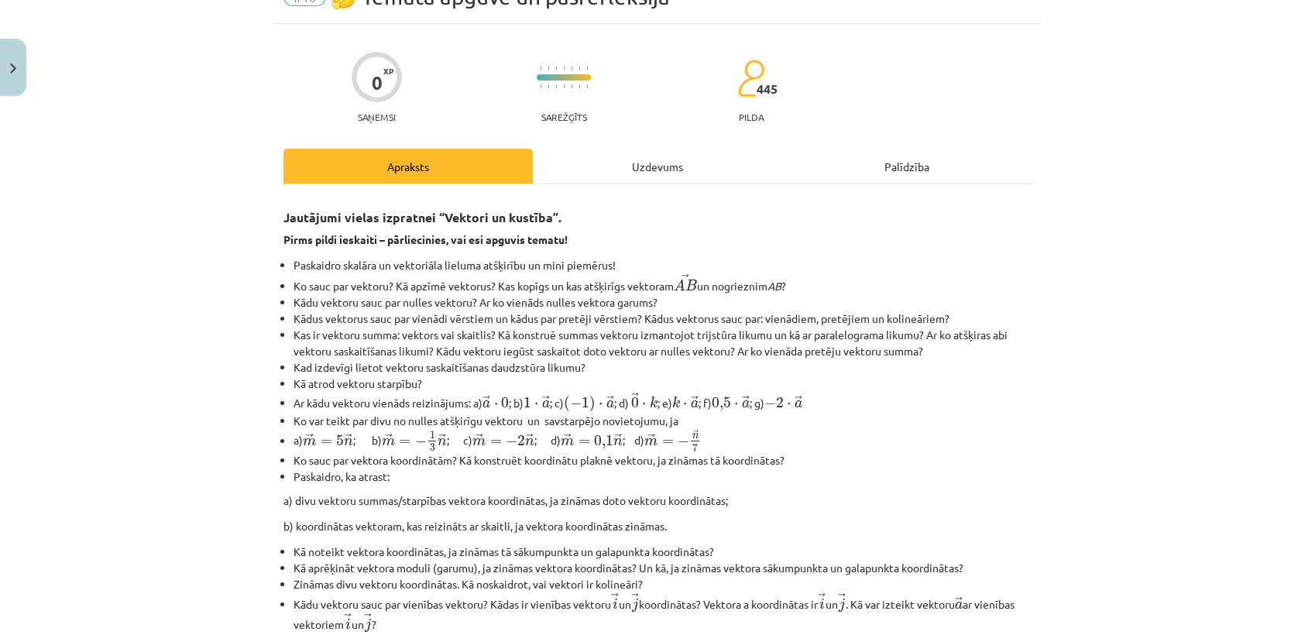
click at [633, 174] on div "Uzdevums" at bounding box center [657, 166] width 249 height 35
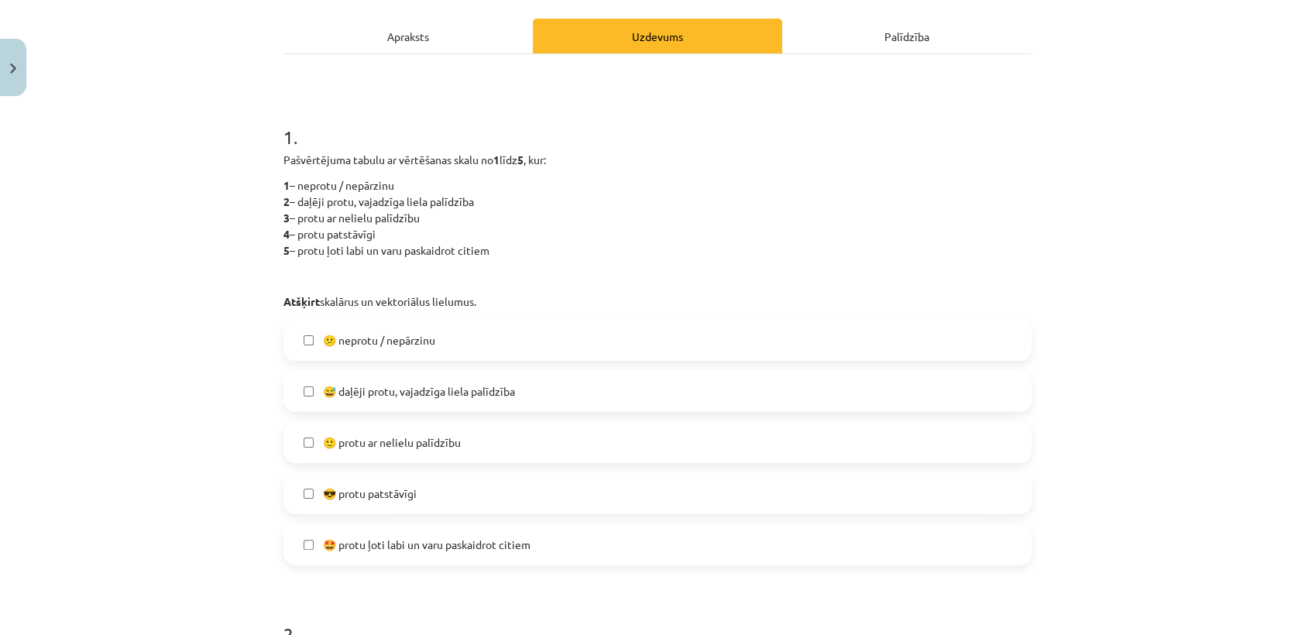
scroll to position [211, 0]
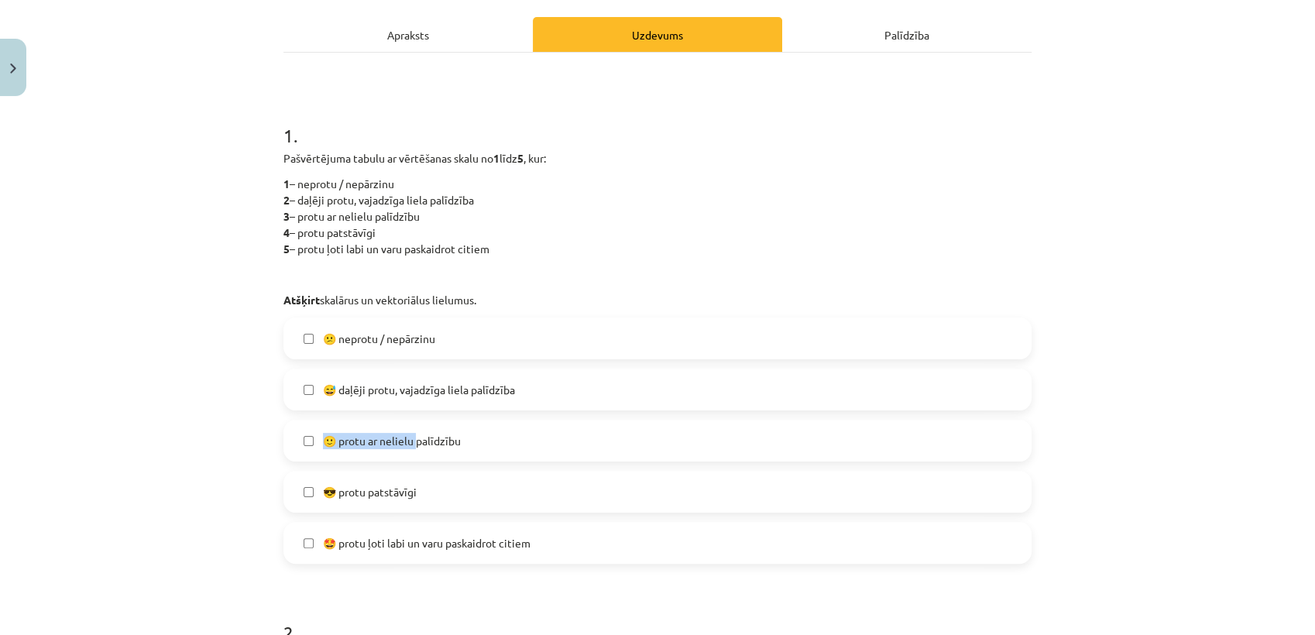
click at [449, 410] on div "😕 neprotu / nepārzinu 😅 daļēji protu, vajadzīga liela palīdzība 🙂 protu ar neli…" at bounding box center [657, 441] width 748 height 246
drag, startPoint x: 459, startPoint y: 396, endPoint x: 348, endPoint y: 436, distance: 118.6
click at [348, 436] on span "🙂 protu ar nelielu palīdzību" at bounding box center [392, 441] width 138 height 16
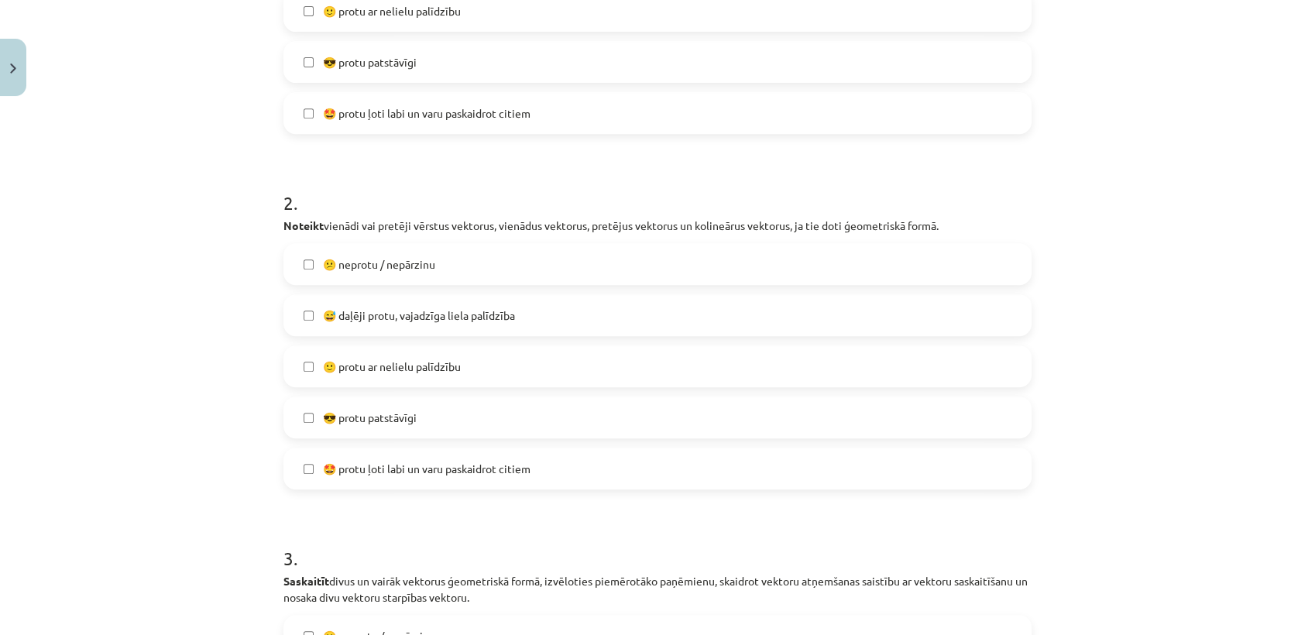
click at [428, 310] on span "😅 daļēji protu, vajadzīga liela palīdzība" at bounding box center [419, 315] width 192 height 16
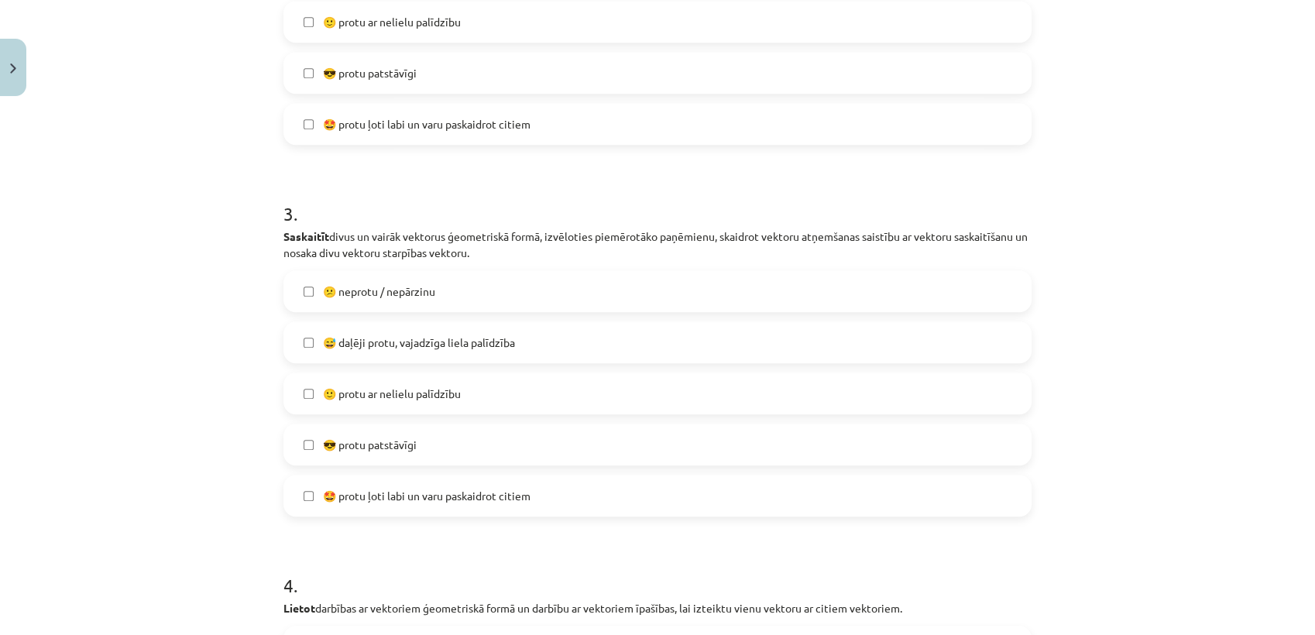
click at [418, 344] on span "😅 daļēji protu, vajadzīga liela palīdzība" at bounding box center [419, 343] width 192 height 16
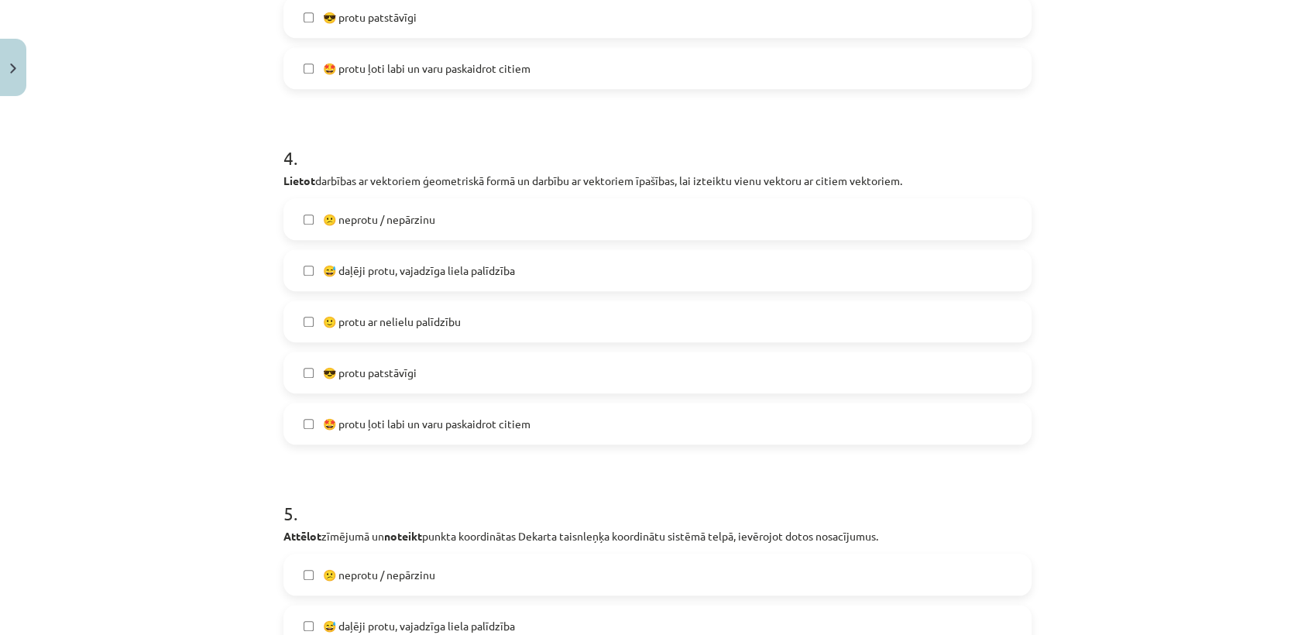
scroll to position [1415, 0]
click at [459, 271] on span "😅 daļēji protu, vajadzīga liela palīdzība" at bounding box center [419, 268] width 192 height 16
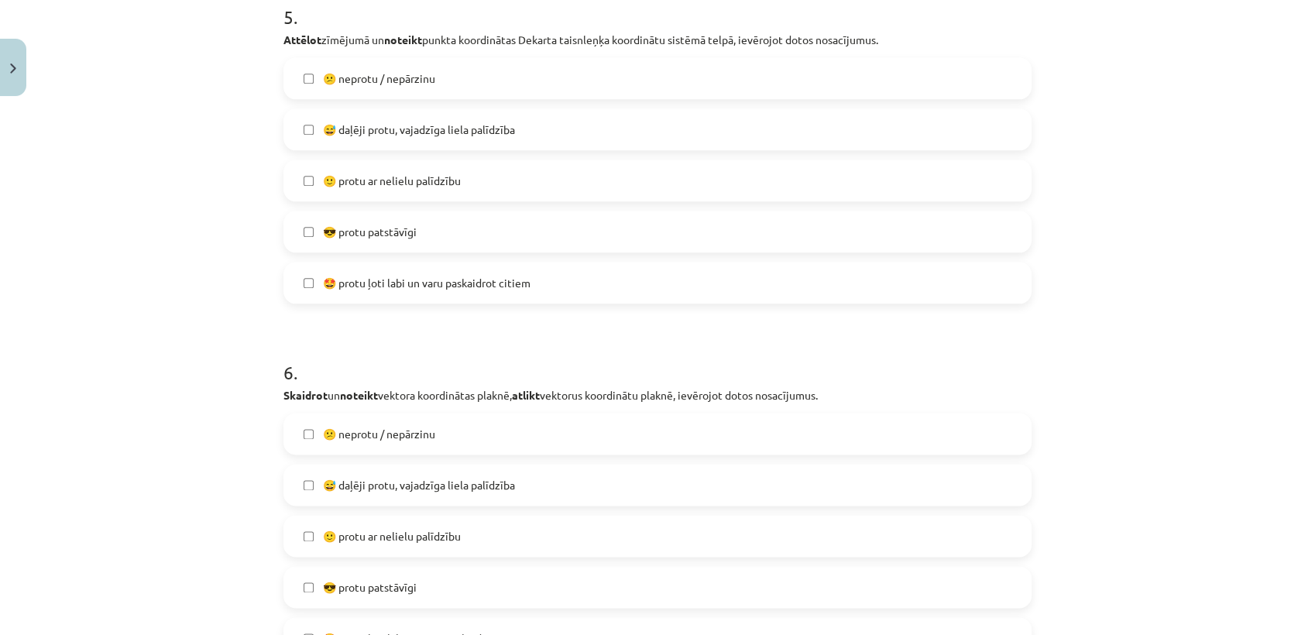
scroll to position [1932, 0]
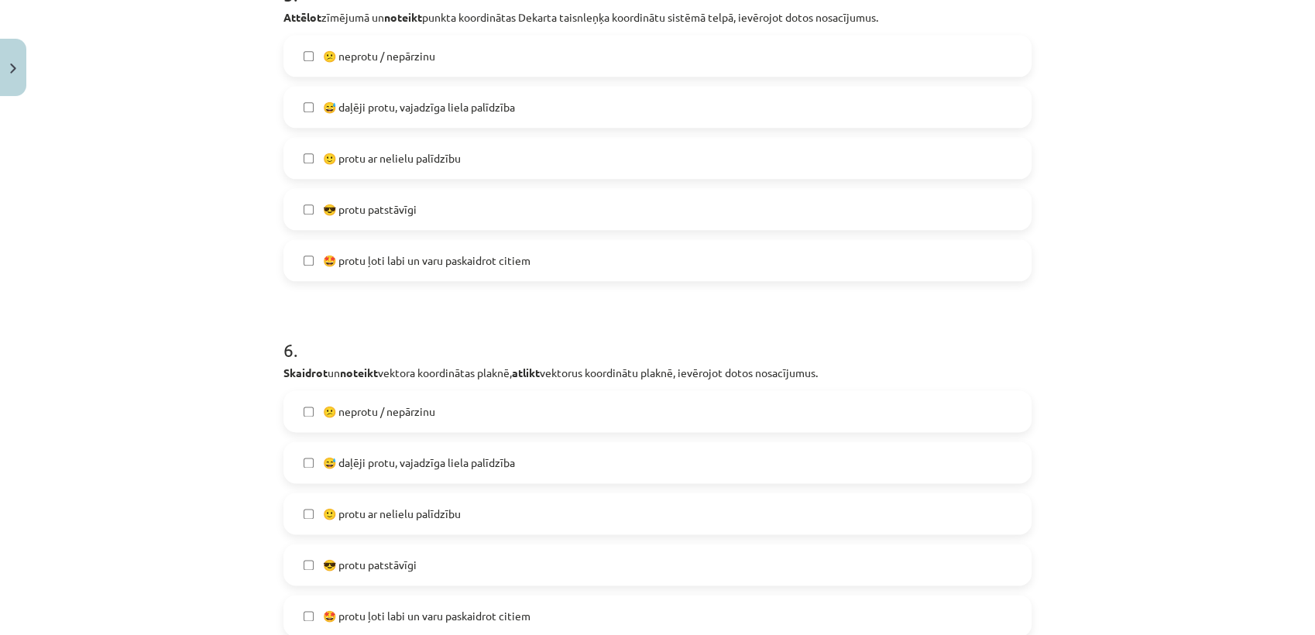
click at [370, 163] on span "🙂 protu ar nelielu palīdzību" at bounding box center [392, 158] width 138 height 16
click at [424, 514] on span "🙂 protu ar nelielu palīdzību" at bounding box center [392, 514] width 138 height 16
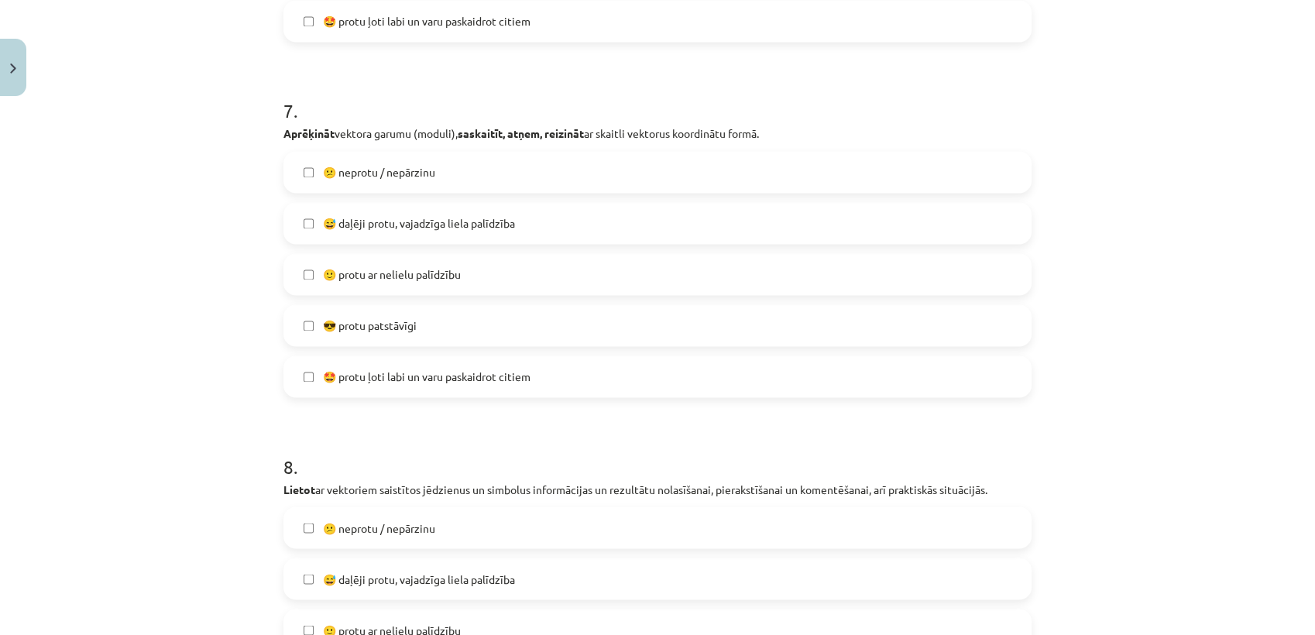
scroll to position [2534, 0]
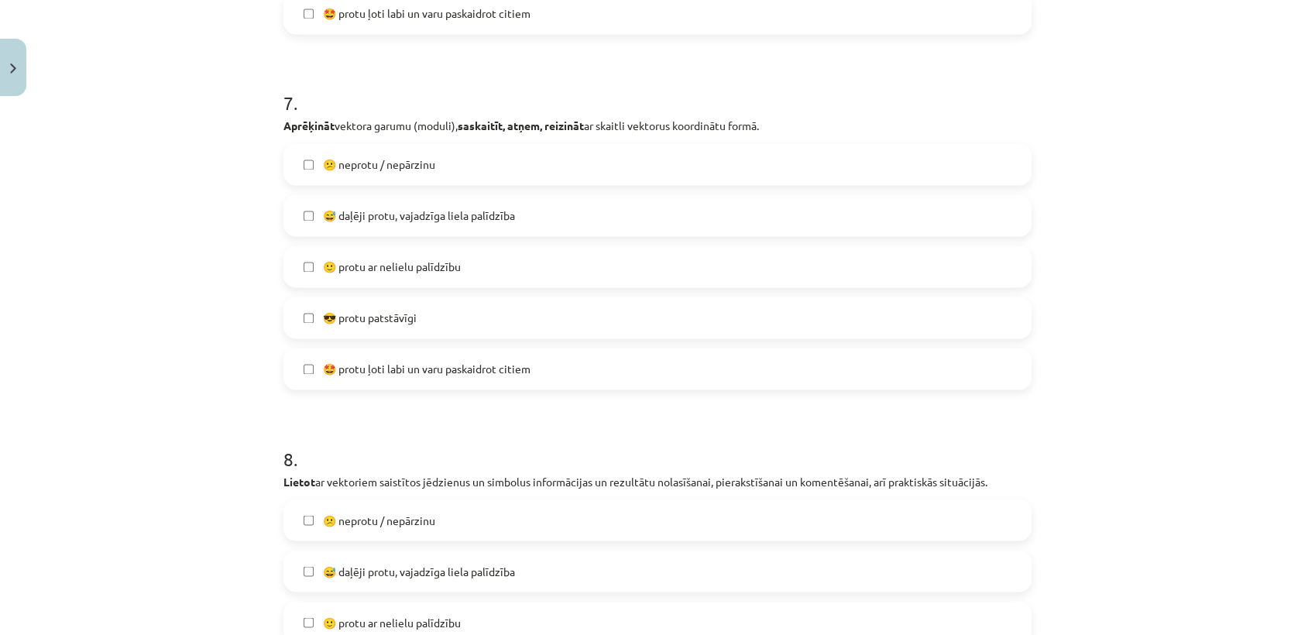
click at [362, 267] on span "🙂 protu ar nelielu palīdzību" at bounding box center [392, 267] width 138 height 16
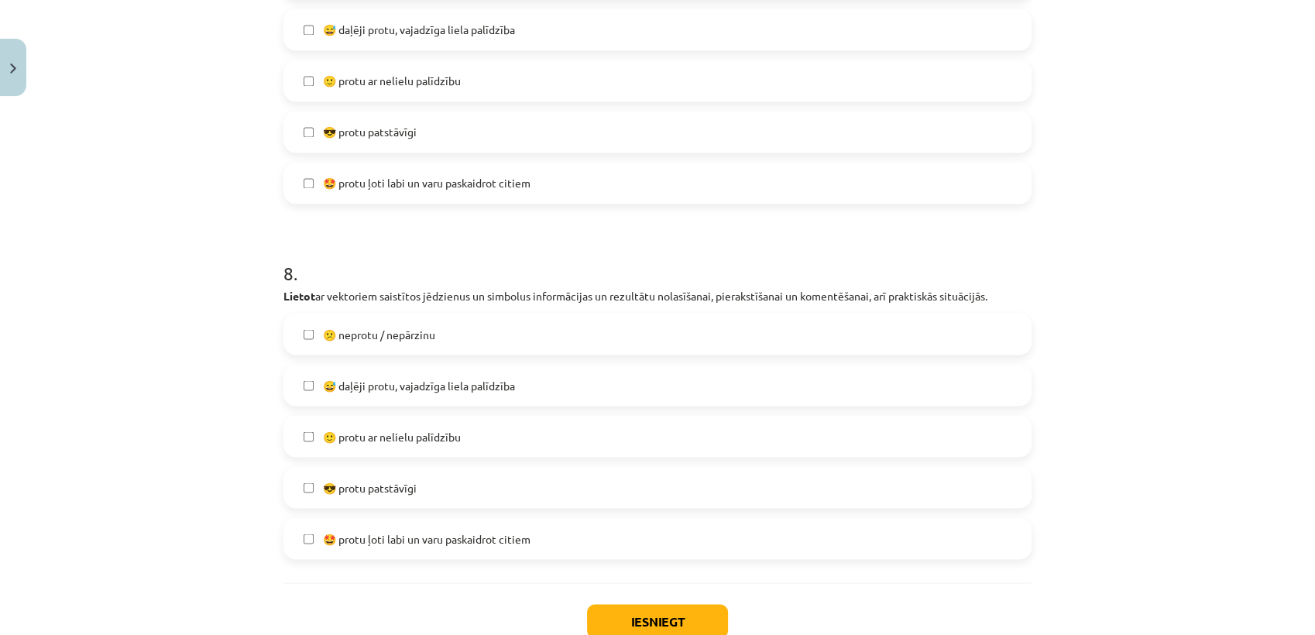
scroll to position [2823, 0]
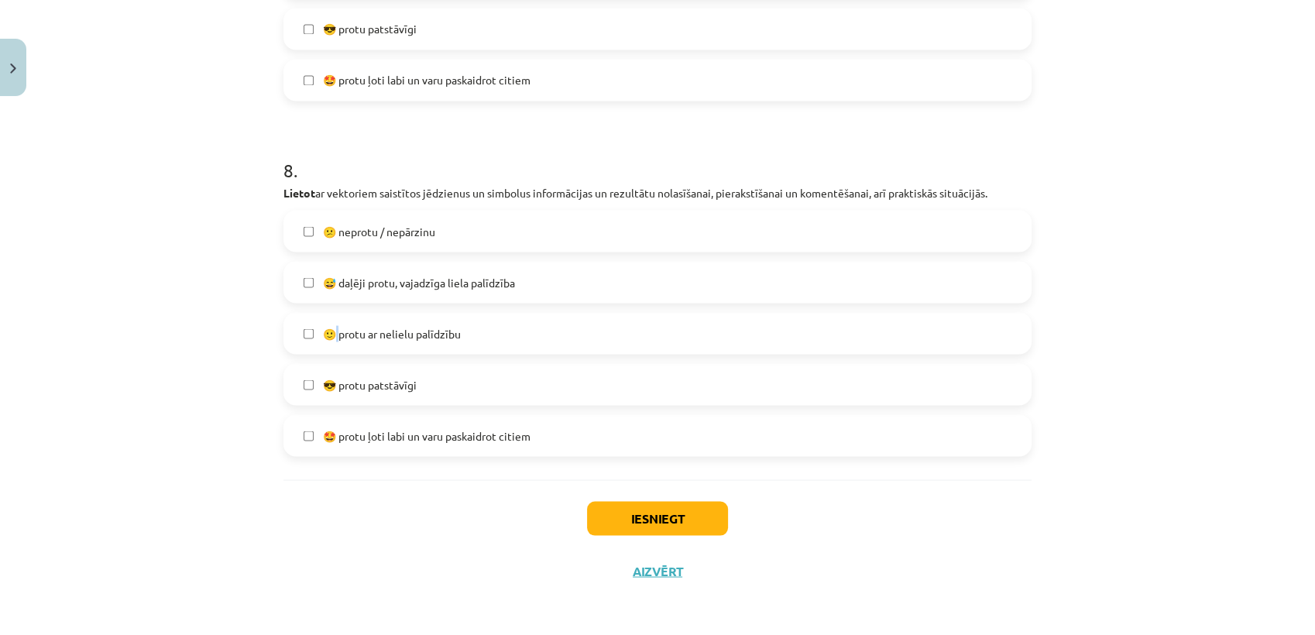
click at [331, 318] on label "🙂 protu ar nelielu palīdzību" at bounding box center [657, 333] width 745 height 39
click at [325, 340] on span "🙂 protu ar nelielu palīdzību" at bounding box center [392, 333] width 138 height 16
click at [665, 521] on button "Iesniegt" at bounding box center [657, 518] width 141 height 34
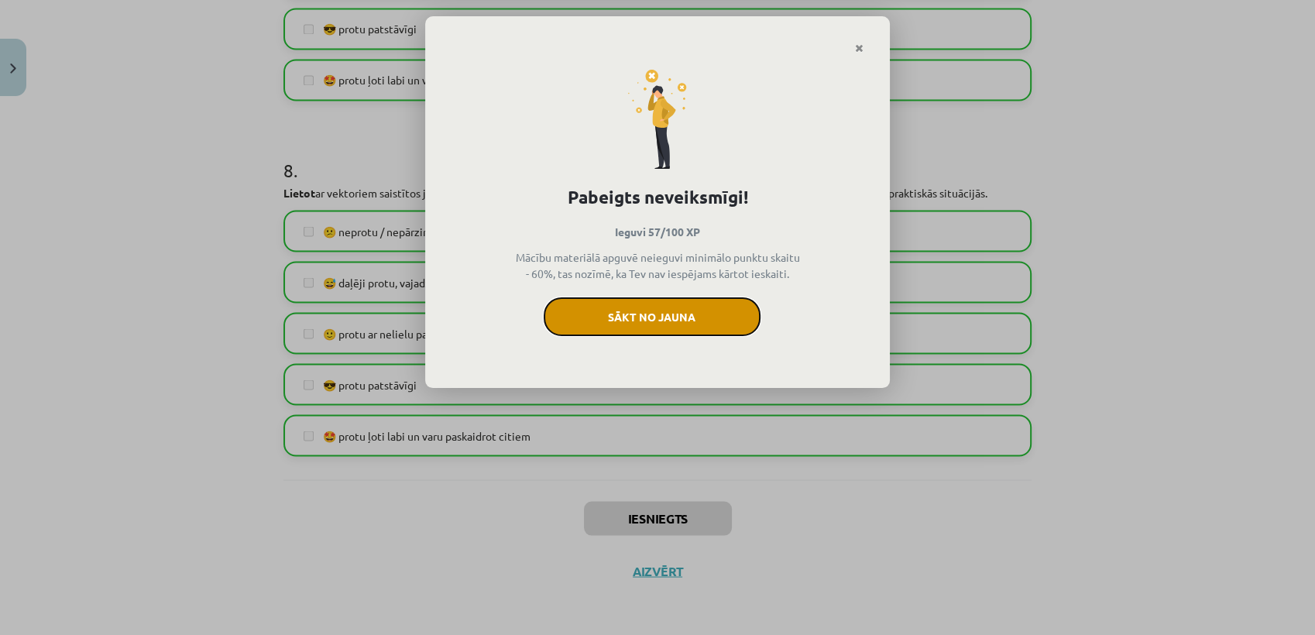
click at [694, 315] on button "Sākt no jauna" at bounding box center [652, 316] width 217 height 39
click at [616, 328] on button "Sākt no jauna" at bounding box center [652, 316] width 217 height 39
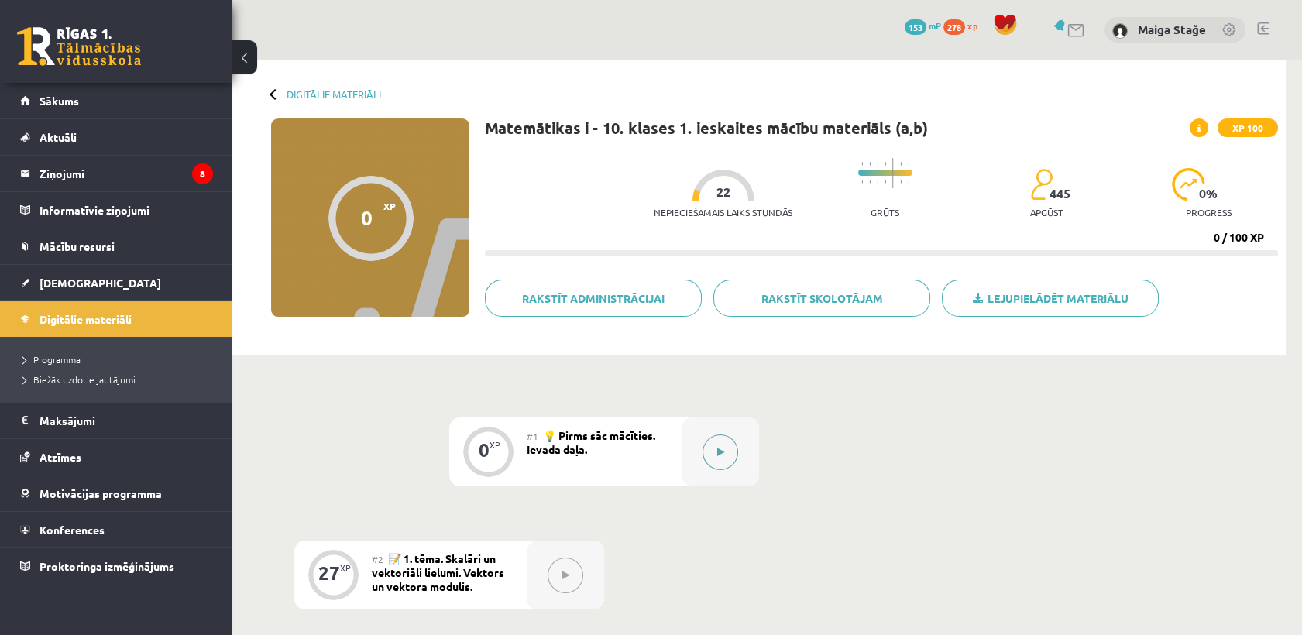
click at [718, 463] on button at bounding box center [720, 453] width 36 height 36
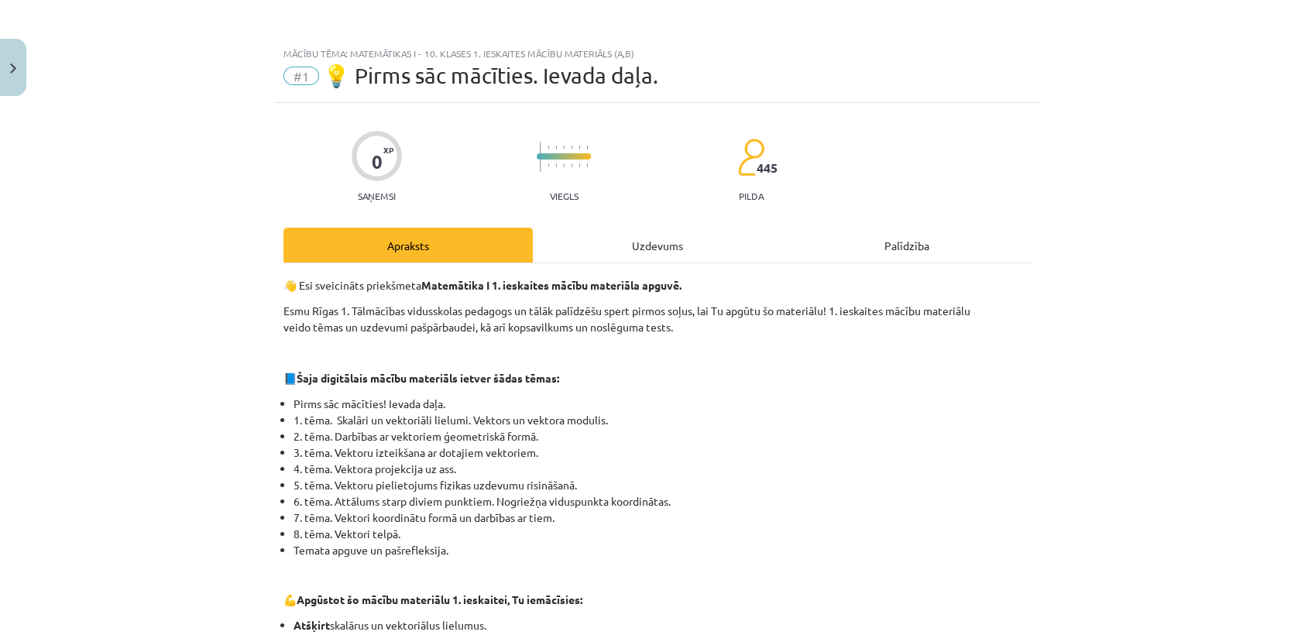
click at [639, 236] on div "Uzdevums" at bounding box center [657, 245] width 249 height 35
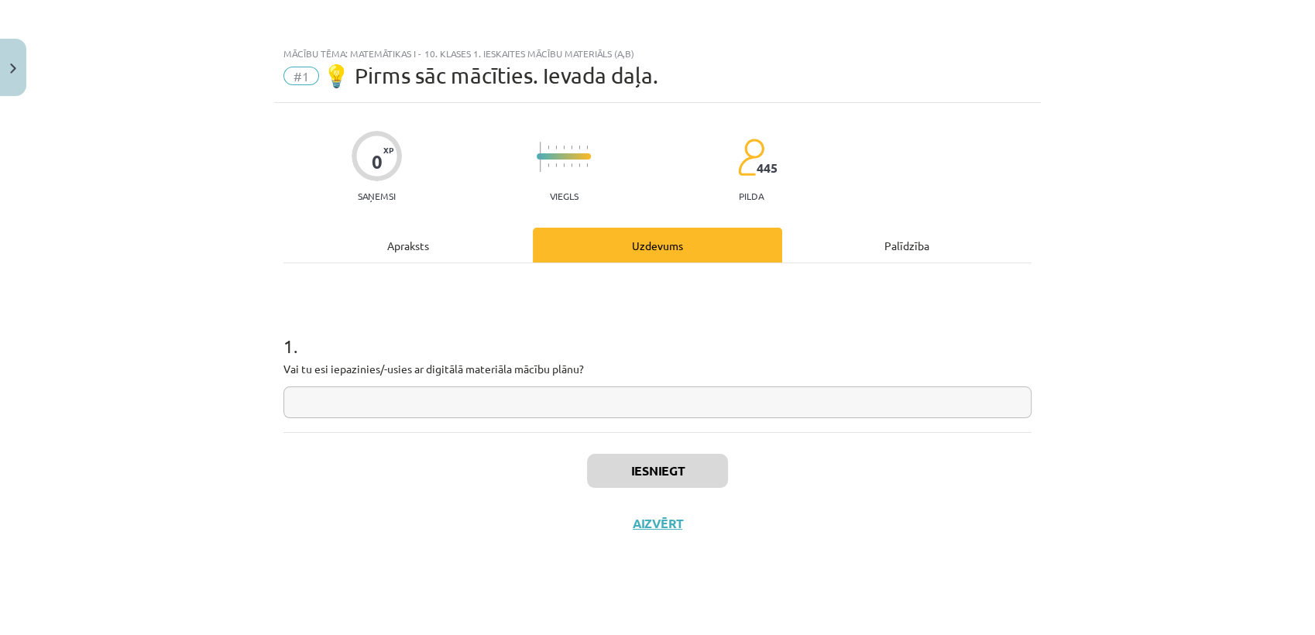
click at [493, 385] on div "1 . Vai tu esi iepazinies/-usies ar digitālā materiāla mācību plānu?" at bounding box center [657, 363] width 748 height 110
click at [493, 407] on input "text" at bounding box center [657, 402] width 748 height 32
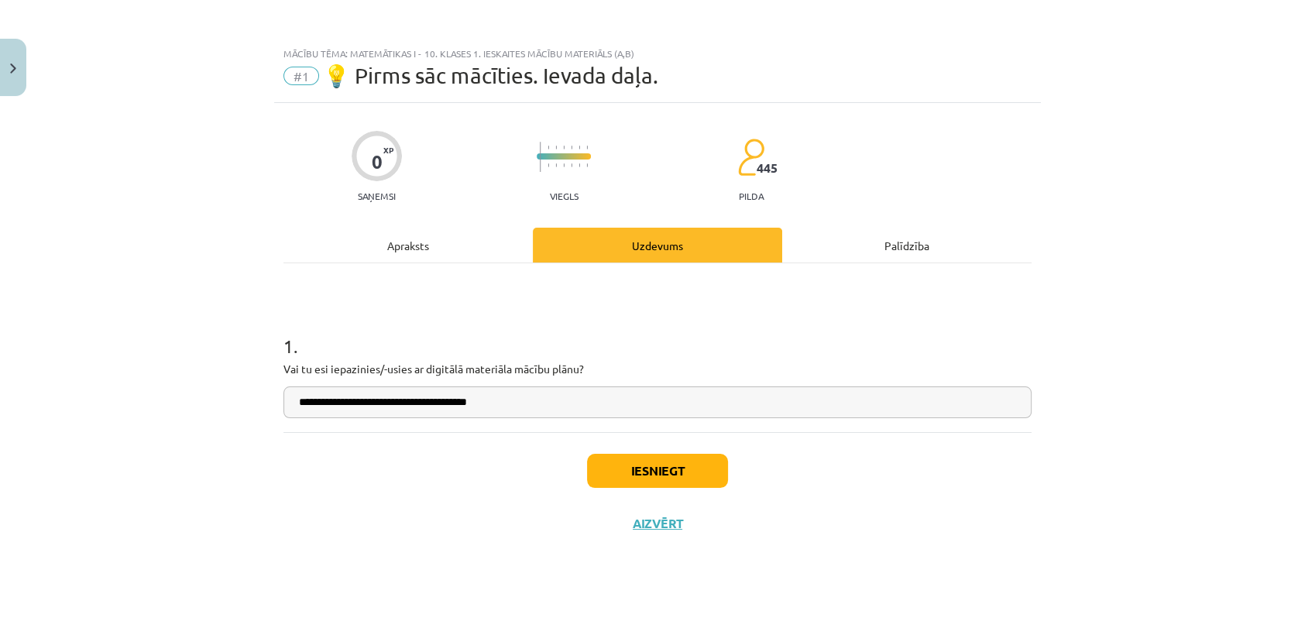
type input "**********"
click at [674, 477] on button "Iesniegt" at bounding box center [657, 471] width 141 height 34
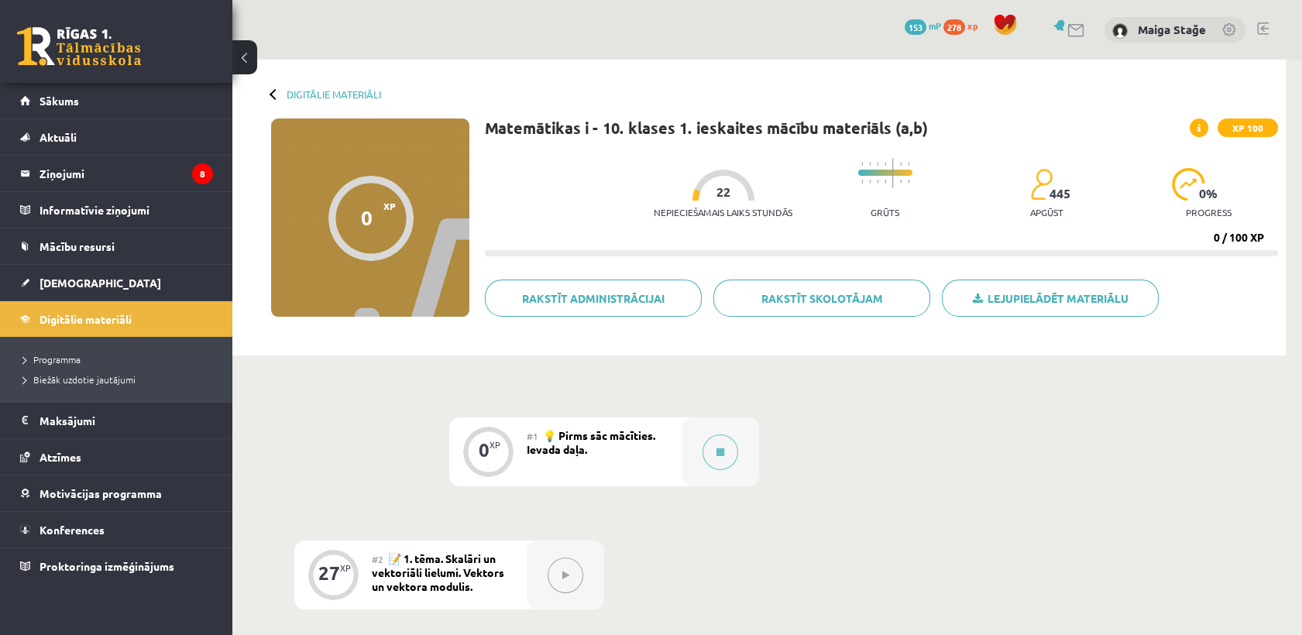
click at [668, 447] on div "#1 💡 Pirms sāc mācīties. Ievada daļa." at bounding box center [604, 451] width 155 height 69
click at [669, 447] on div "#1 💡 Pirms sāc mācīties. Ievada daļa." at bounding box center [604, 451] width 155 height 69
click at [54, 92] on link "Sākums" at bounding box center [116, 101] width 193 height 36
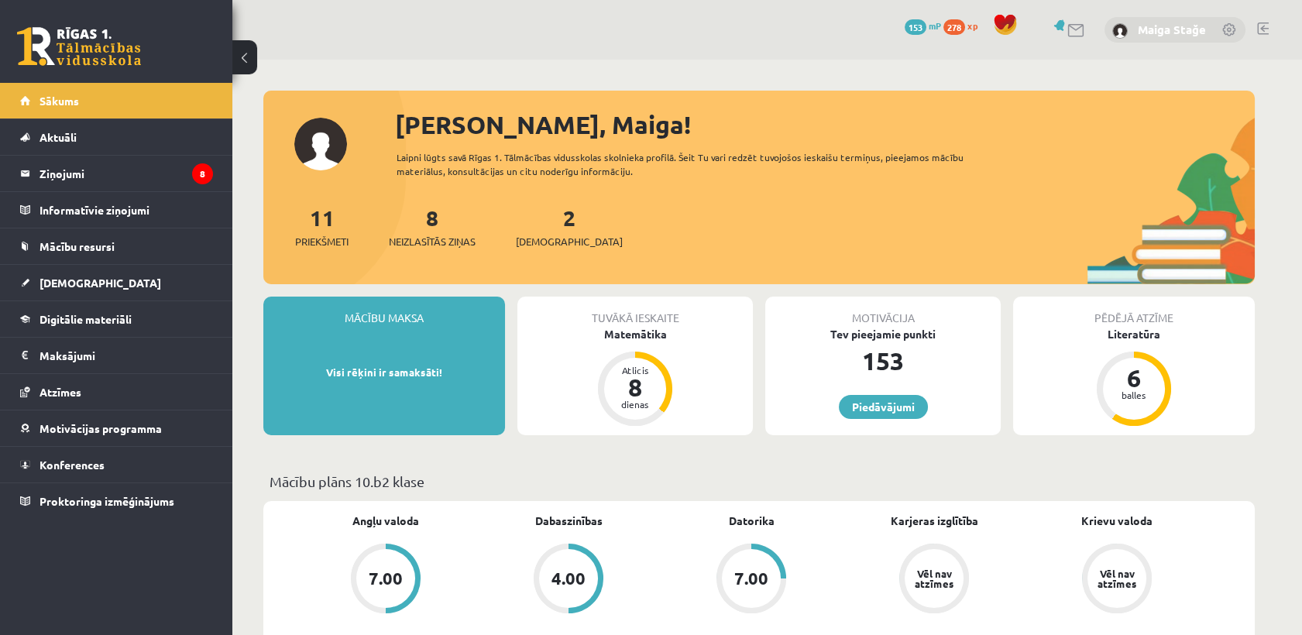
click at [1170, 32] on link "Maiga Stağe" at bounding box center [1172, 29] width 68 height 15
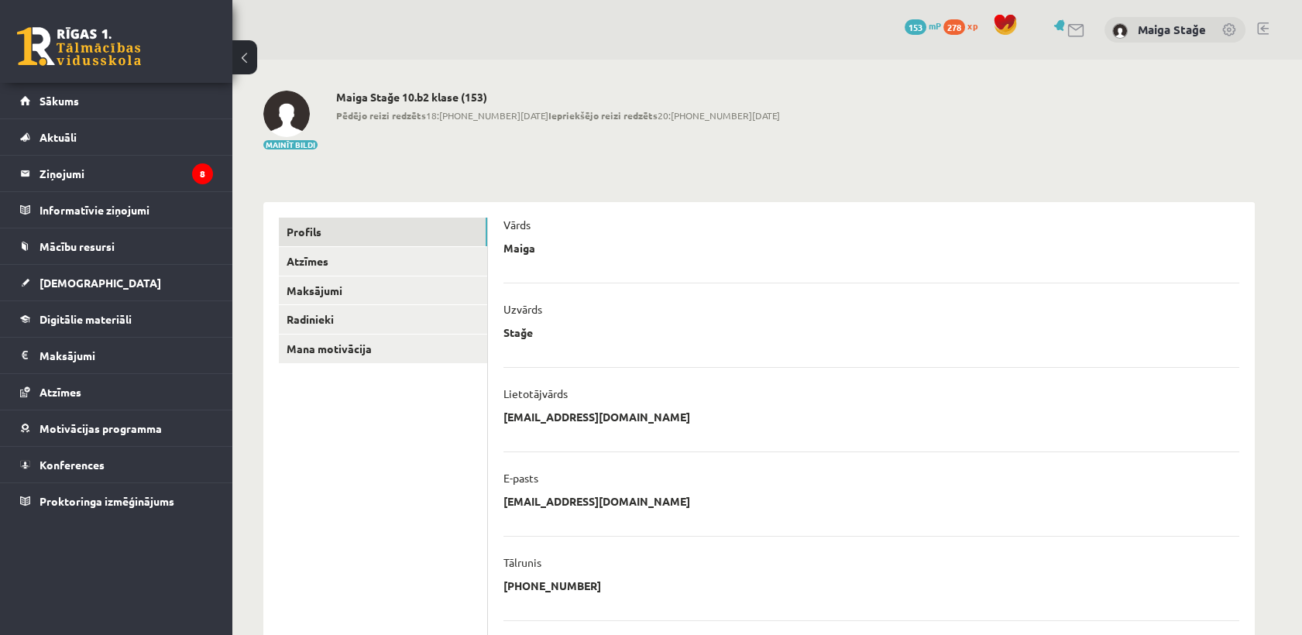
click at [1264, 28] on link at bounding box center [1263, 28] width 12 height 12
